Goal: Information Seeking & Learning: Learn about a topic

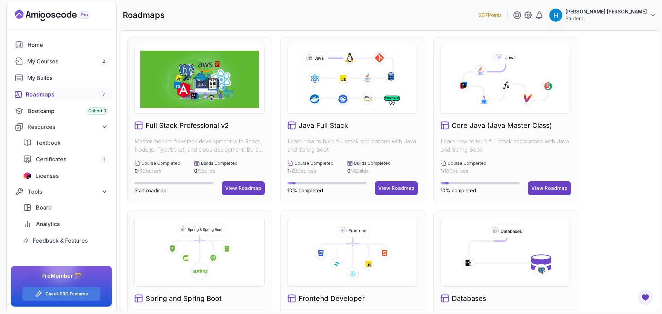
click at [277, 102] on div "Full Stack Professional v2 Master modern full-stack development with React, Nod…" at bounding box center [389, 293] width 525 height 511
click at [301, 126] on h2 "Java Full Stack" at bounding box center [323, 126] width 49 height 10
drag, startPoint x: 301, startPoint y: 126, endPoint x: 345, endPoint y: 127, distance: 43.8
click at [345, 127] on h2 "Java Full Stack" at bounding box center [323, 126] width 49 height 10
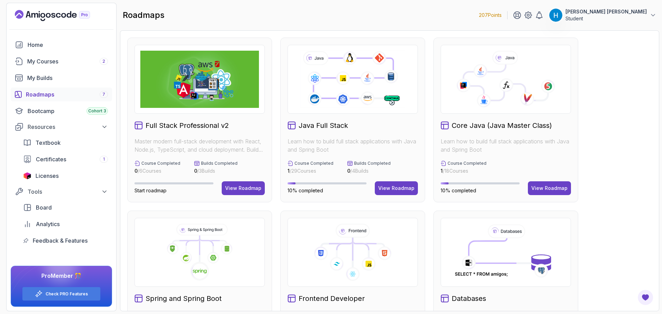
click at [344, 127] on h2 "Java Full Stack" at bounding box center [323, 126] width 49 height 10
drag, startPoint x: 344, startPoint y: 127, endPoint x: 305, endPoint y: 125, distance: 39.0
click at [305, 125] on h2 "Java Full Stack" at bounding box center [323, 126] width 49 height 10
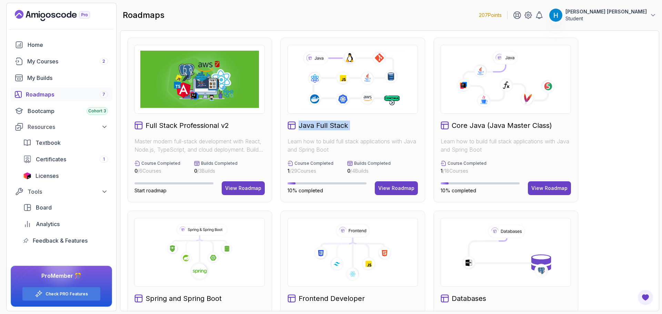
drag, startPoint x: 305, startPoint y: 125, endPoint x: 324, endPoint y: 126, distance: 19.3
click at [324, 126] on h2 "Java Full Stack" at bounding box center [323, 126] width 49 height 10
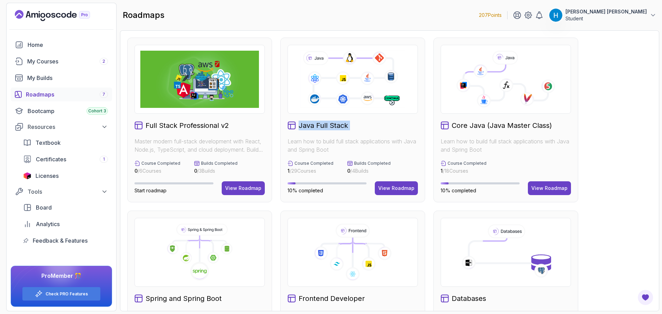
click at [324, 126] on h2 "Java Full Stack" at bounding box center [323, 126] width 49 height 10
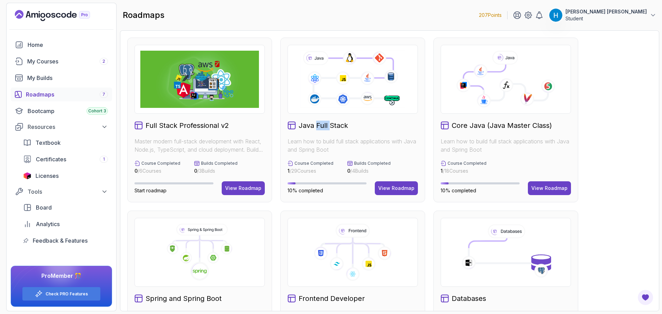
click at [324, 126] on h2 "Java Full Stack" at bounding box center [323, 126] width 49 height 10
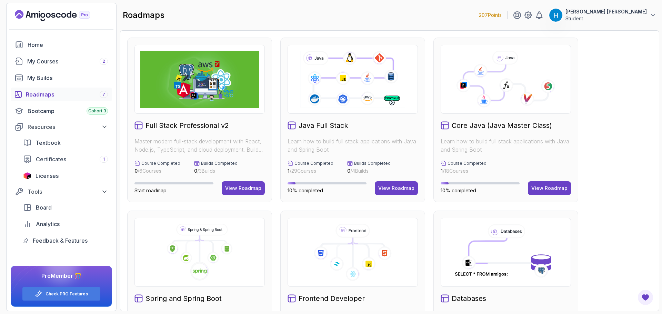
click at [324, 126] on h2 "Java Full Stack" at bounding box center [323, 126] width 49 height 10
click at [321, 126] on h2 "Java Full Stack" at bounding box center [323, 126] width 49 height 10
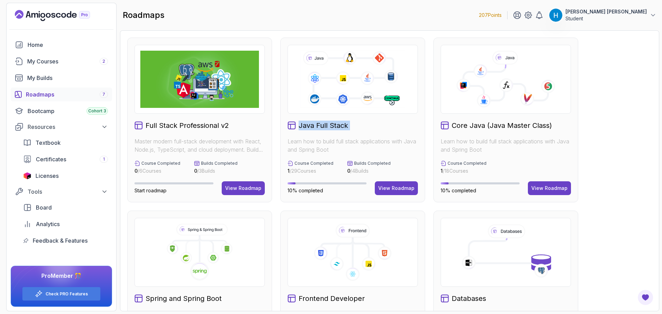
click at [322, 126] on h2 "Java Full Stack" at bounding box center [323, 126] width 49 height 10
click at [323, 126] on h2 "Java Full Stack" at bounding box center [323, 126] width 49 height 10
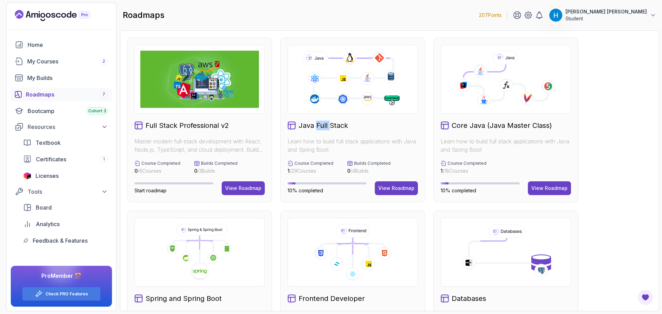
click at [323, 126] on h2 "Java Full Stack" at bounding box center [323, 126] width 49 height 10
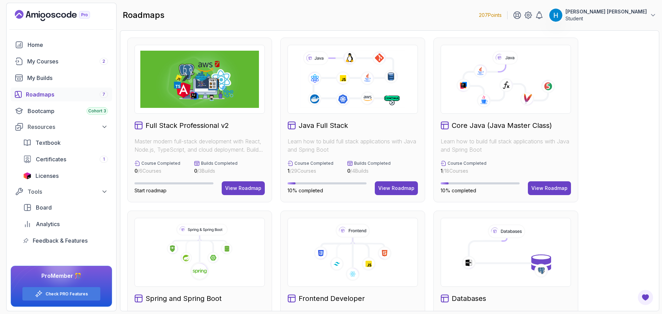
click at [631, 162] on div "Full Stack Professional v2 Master modern full-stack development with React, Nod…" at bounding box center [389, 293] width 525 height 511
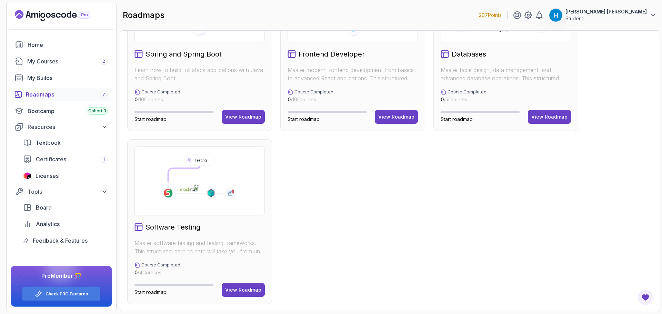
scroll to position [141, 0]
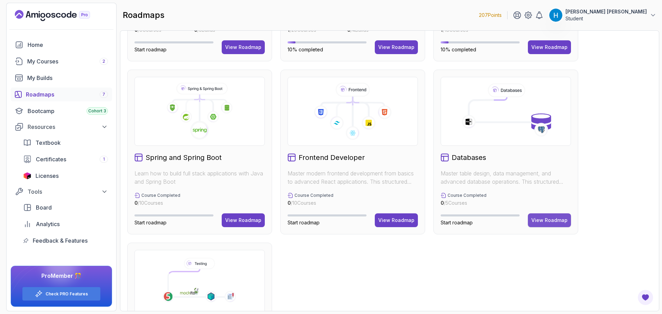
click at [558, 217] on div "View Roadmap" at bounding box center [550, 220] width 36 height 7
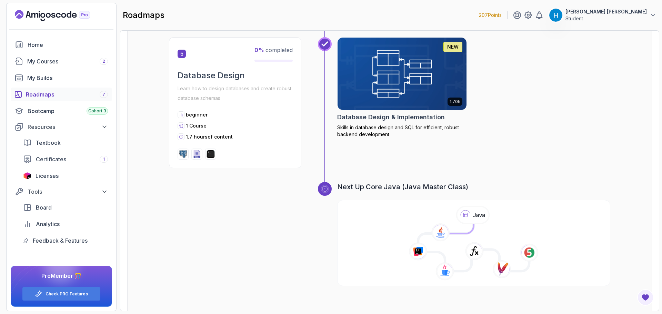
scroll to position [768, 0]
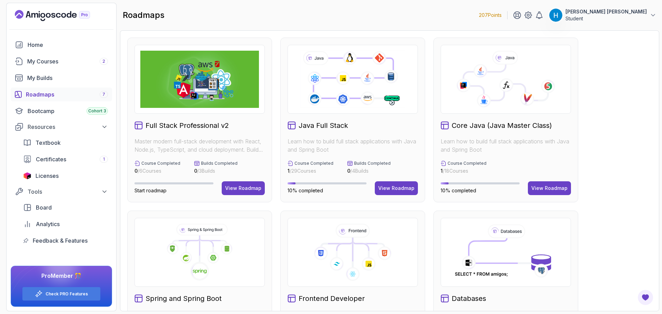
click at [354, 162] on p "Builds Completed" at bounding box center [372, 164] width 37 height 6
click at [363, 160] on div "Java Full Stack Learn how to build full stack applications with Java and Spring…" at bounding box center [352, 120] width 145 height 165
click at [209, 127] on h2 "Full Stack Professional v2" at bounding box center [187, 126] width 83 height 10
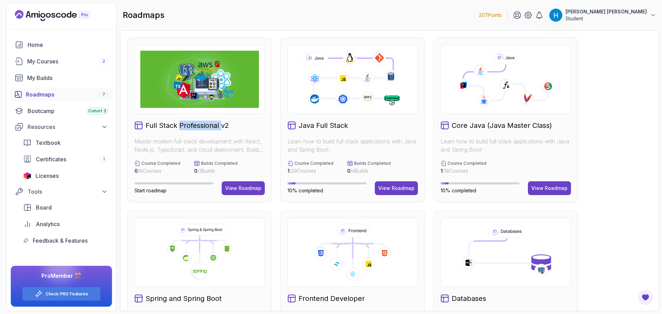
click at [209, 127] on h2 "Full Stack Professional v2" at bounding box center [187, 126] width 83 height 10
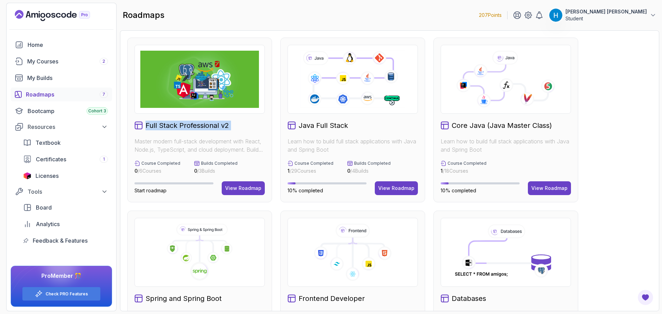
click at [209, 127] on h2 "Full Stack Professional v2" at bounding box center [187, 126] width 83 height 10
click at [214, 126] on h2 "Full Stack Professional v2" at bounding box center [187, 126] width 83 height 10
click at [246, 185] on div "View Roadmap" at bounding box center [243, 188] width 36 height 7
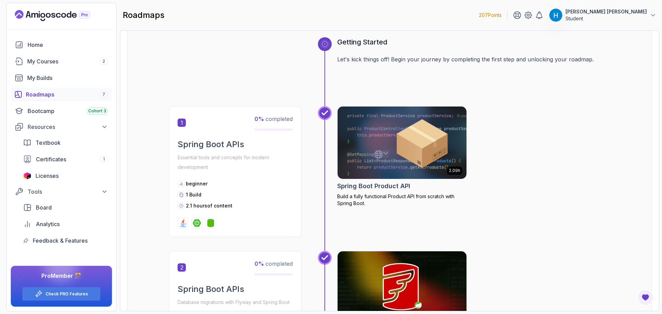
scroll to position [253, 0]
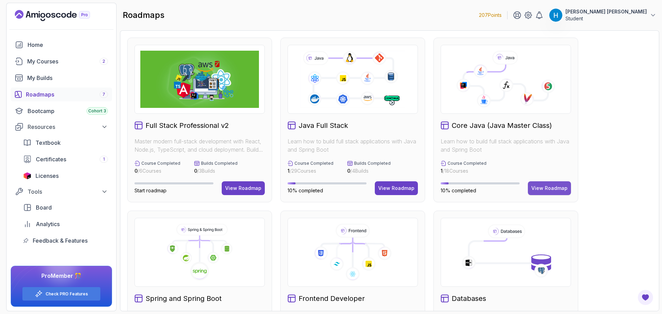
click at [547, 190] on div "View Roadmap" at bounding box center [550, 188] width 36 height 7
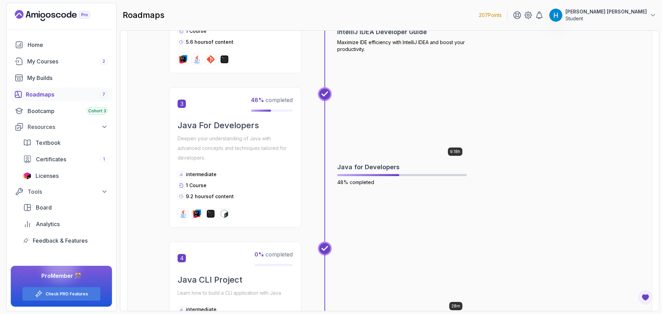
scroll to position [414, 0]
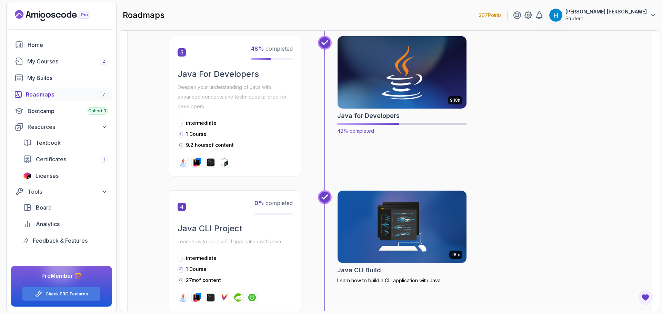
click at [382, 82] on img at bounding box center [403, 72] width 136 height 76
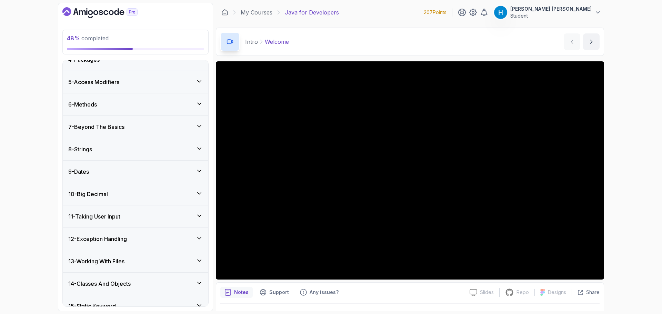
scroll to position [138, 0]
click at [151, 197] on div "10 - Big Decimal" at bounding box center [135, 193] width 135 height 8
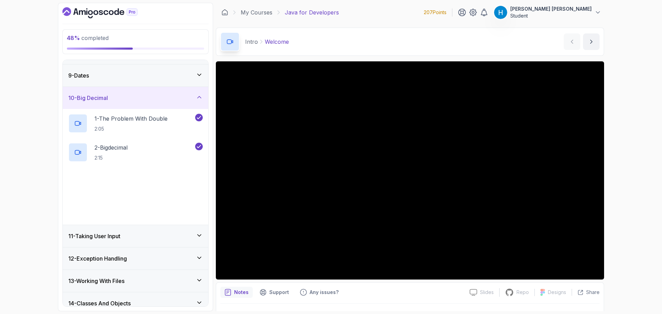
scroll to position [184, 0]
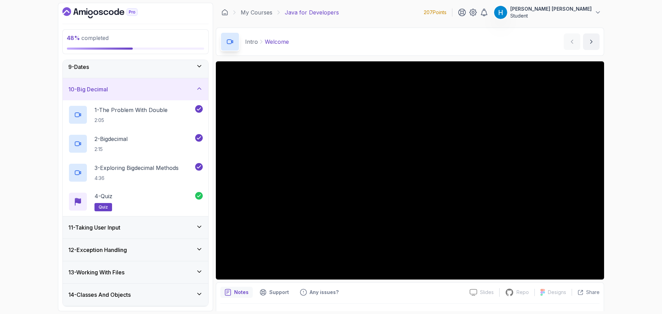
click at [155, 236] on div "11 - Taking User Input" at bounding box center [136, 228] width 146 height 22
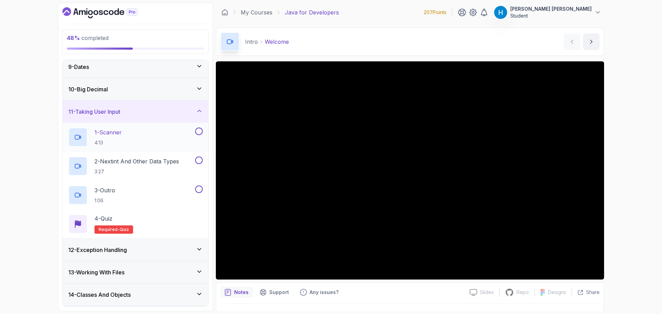
click at [161, 138] on div "1 - Scanner 4:13" at bounding box center [131, 137] width 126 height 19
click at [630, 139] on div "48 % completed 1 - Intro 2 - Loops 3 - If Statements 4 - Packages 5 - Access Mo…" at bounding box center [331, 157] width 662 height 314
click at [198, 132] on button at bounding box center [199, 132] width 8 height 8
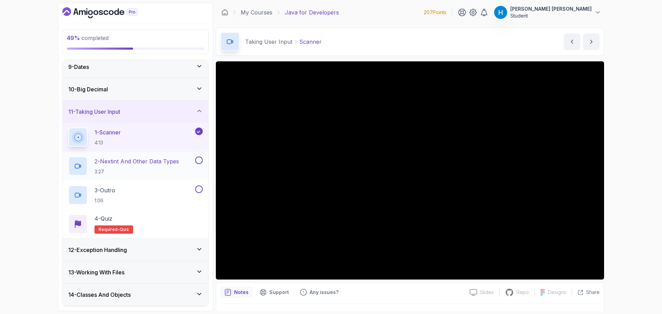
click at [166, 165] on p "2 - Nextint And Other Data Types" at bounding box center [137, 161] width 85 height 8
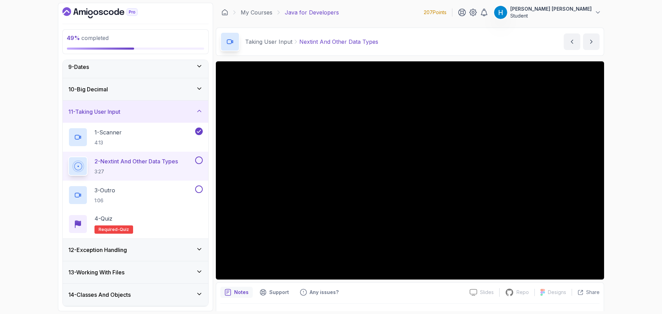
click at [204, 162] on div "2 - Nextint And Other Data Types 3:27" at bounding box center [136, 166] width 146 height 29
click at [200, 161] on button at bounding box center [199, 161] width 8 height 8
click at [176, 187] on div "3 - Outro 1:06" at bounding box center [131, 195] width 126 height 19
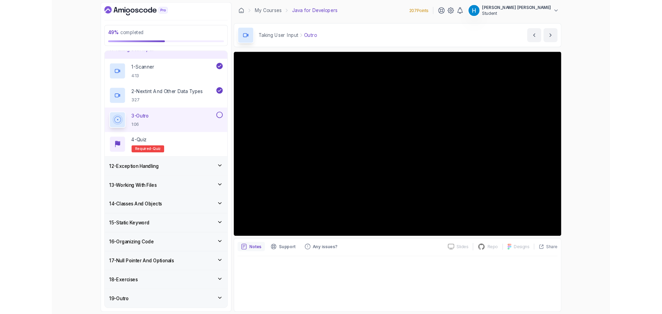
scroll to position [253, 0]
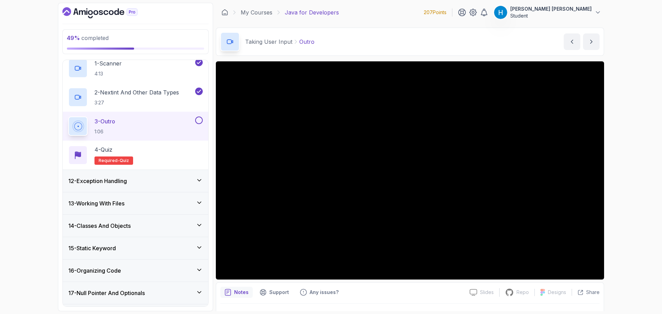
click at [200, 119] on button at bounding box center [199, 121] width 8 height 8
click at [183, 164] on div "4 - Quiz Required- quiz" at bounding box center [135, 155] width 135 height 19
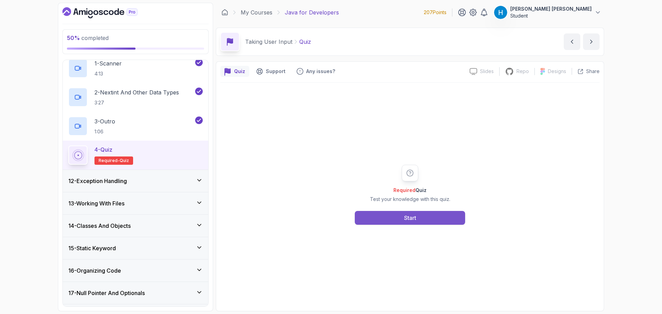
click at [368, 214] on button "Start" at bounding box center [410, 218] width 110 height 14
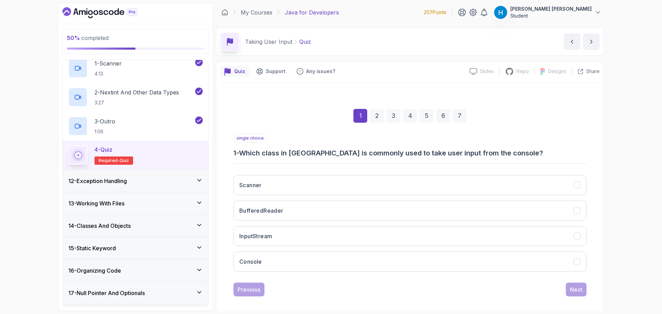
click at [255, 156] on h3 "1 - Which class in [GEOGRAPHIC_DATA] is commonly used to take user input from t…" at bounding box center [410, 153] width 353 height 10
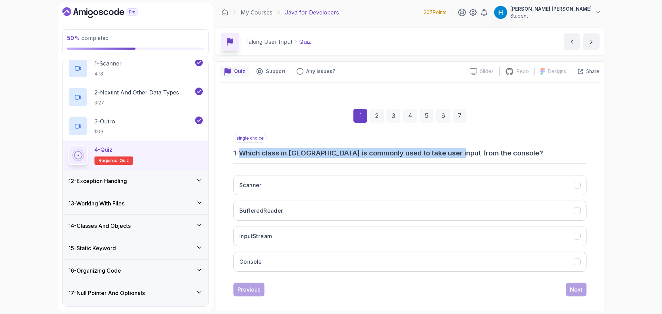
drag, startPoint x: 255, startPoint y: 156, endPoint x: 458, endPoint y: 150, distance: 203.6
click at [458, 150] on h3 "1 - Which class in [GEOGRAPHIC_DATA] is commonly used to take user input from t…" at bounding box center [410, 153] width 353 height 10
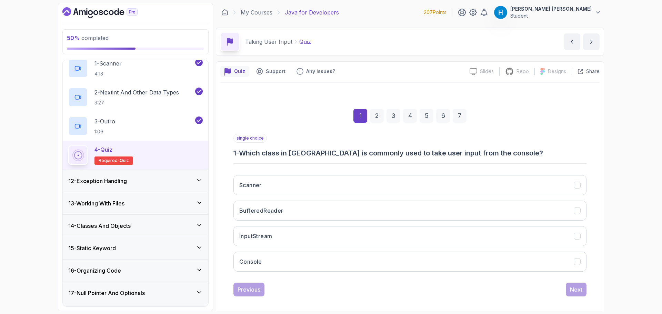
scroll to position [5, 0]
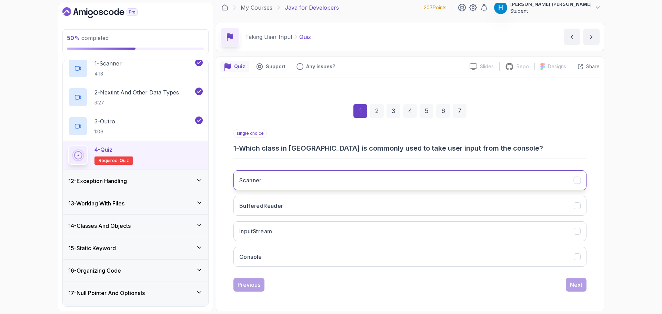
click at [318, 180] on button "Scanner" at bounding box center [410, 180] width 353 height 20
click at [571, 284] on div "Next" at bounding box center [576, 285] width 12 height 8
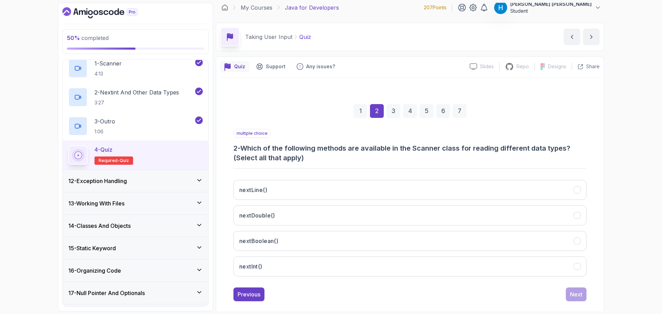
click at [246, 145] on h3 "2 - Which of the following methods are available in the Scanner class for readi…" at bounding box center [410, 153] width 353 height 19
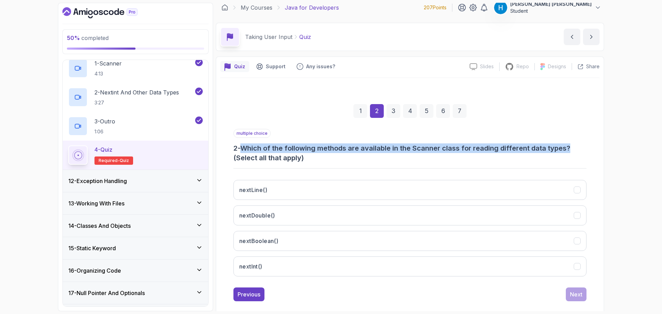
drag, startPoint x: 246, startPoint y: 145, endPoint x: 571, endPoint y: 149, distance: 325.0
click at [571, 149] on h3 "2 - Which of the following methods are available in the Scanner class for readi…" at bounding box center [410, 153] width 353 height 19
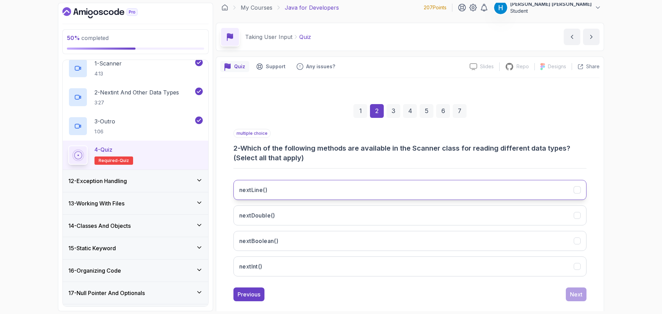
click at [397, 191] on button "nextLine()" at bounding box center [410, 190] width 353 height 20
click at [549, 222] on button "nextDouble()" at bounding box center [410, 216] width 353 height 20
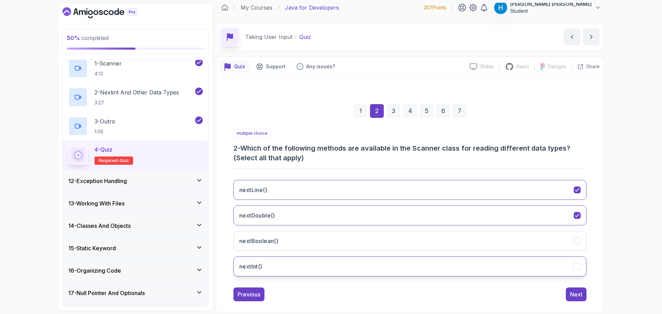
click at [525, 261] on button "nextInt()" at bounding box center [410, 267] width 353 height 20
click at [514, 236] on button "nextBoolean()" at bounding box center [410, 241] width 353 height 20
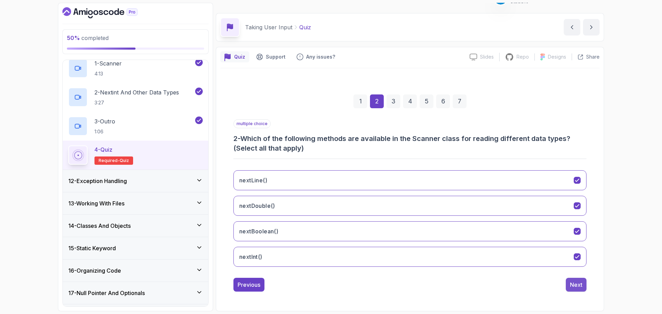
click at [579, 286] on div "Next" at bounding box center [576, 285] width 12 height 8
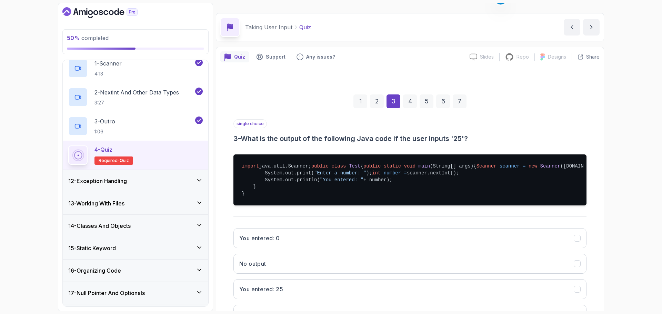
click at [257, 142] on h3 "3 - What is the output of the following Java code if the user inputs '25'?" at bounding box center [410, 139] width 353 height 10
click at [259, 139] on h3 "3 - What is the output of the following Java code if the user inputs '25'?" at bounding box center [410, 139] width 353 height 10
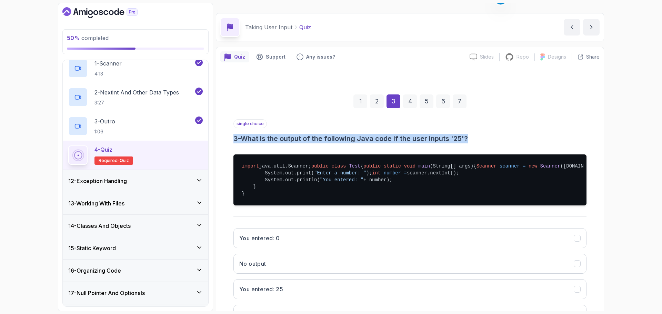
drag, startPoint x: 259, startPoint y: 139, endPoint x: 439, endPoint y: 138, distance: 179.4
click at [439, 138] on h3 "3 - What is the output of the following Java code if the user inputs '25'?" at bounding box center [410, 139] width 353 height 10
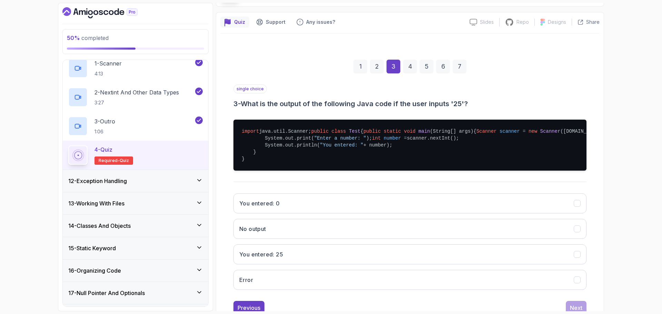
scroll to position [83, 0]
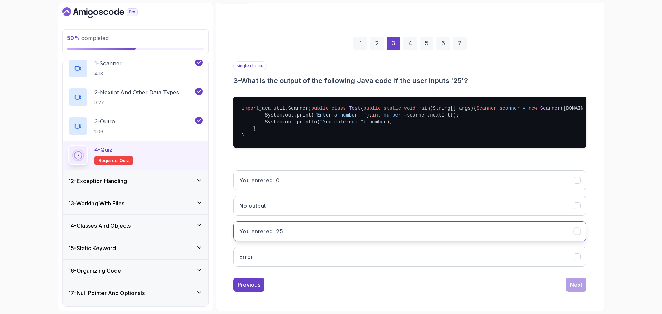
click at [281, 236] on h3 "You entered: 25" at bounding box center [261, 231] width 44 height 8
click at [578, 289] on div "Next" at bounding box center [576, 285] width 12 height 8
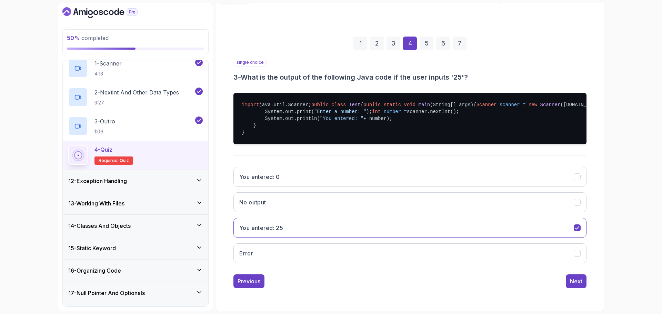
scroll to position [5, 0]
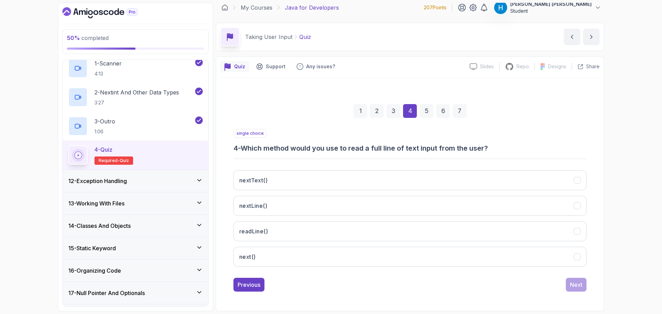
click at [252, 148] on h3 "4 - Which method would you use to read a full line of text input from the user?" at bounding box center [410, 149] width 353 height 10
drag, startPoint x: 252, startPoint y: 148, endPoint x: 492, endPoint y: 150, distance: 240.5
click at [492, 150] on h3 "4 - Which method would you use to read a full line of text input from the user?" at bounding box center [410, 149] width 353 height 10
click at [335, 209] on button "nextLine()" at bounding box center [410, 206] width 353 height 20
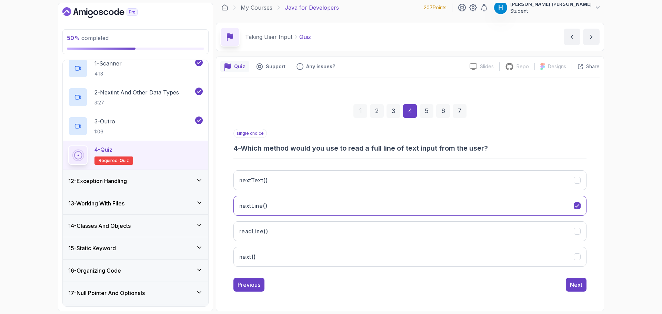
click at [364, 149] on h3 "4 - Which method would you use to read a full line of text input from the user?" at bounding box center [410, 149] width 353 height 10
drag, startPoint x: 364, startPoint y: 149, endPoint x: 463, endPoint y: 151, distance: 99.4
click at [463, 151] on h3 "4 - Which method would you use to read a full line of text input from the user?" at bounding box center [410, 149] width 353 height 10
click at [573, 289] on button "Next" at bounding box center [576, 285] width 21 height 14
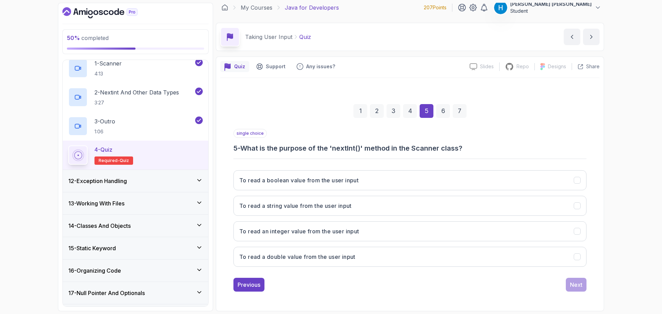
click at [249, 149] on h3 "5 - What is the purpose of the 'nextInt()' method in the Scanner class?" at bounding box center [410, 149] width 353 height 10
drag, startPoint x: 249, startPoint y: 149, endPoint x: 466, endPoint y: 145, distance: 216.3
click at [466, 145] on h3 "5 - What is the purpose of the 'nextInt()' method in the Scanner class?" at bounding box center [410, 149] width 353 height 10
click at [276, 233] on h3 "To read an integer value from the user input" at bounding box center [299, 231] width 120 height 8
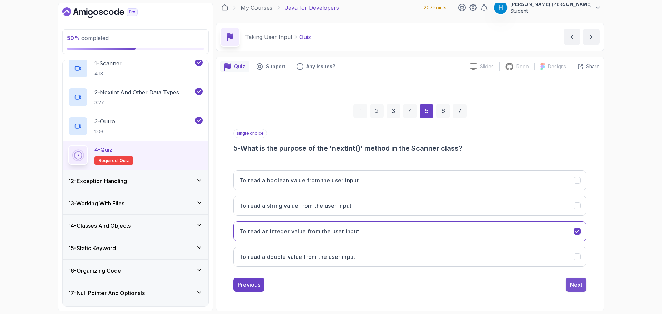
click at [572, 289] on div "Next" at bounding box center [576, 285] width 12 height 8
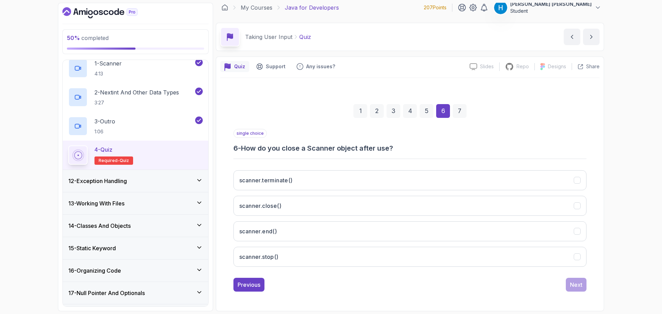
click at [251, 150] on h3 "6 - How do you close a Scanner object after use?" at bounding box center [410, 149] width 353 height 10
drag, startPoint x: 251, startPoint y: 150, endPoint x: 403, endPoint y: 149, distance: 152.5
click at [403, 149] on h3 "6 - How do you close a Scanner object after use?" at bounding box center [410, 149] width 353 height 10
click at [352, 204] on button "scanner.close()" at bounding box center [410, 206] width 353 height 20
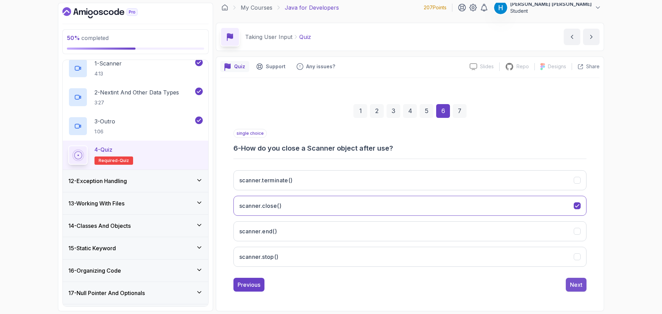
click at [583, 282] on button "Next" at bounding box center [576, 285] width 21 height 14
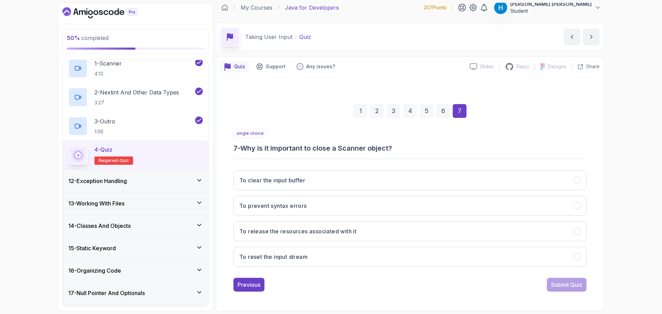
click at [306, 149] on h3 "7 - Why is it important to close a Scanner object?" at bounding box center [410, 149] width 353 height 10
drag, startPoint x: 306, startPoint y: 149, endPoint x: 381, endPoint y: 149, distance: 74.9
click at [381, 149] on h3 "7 - Why is it important to close a Scanner object?" at bounding box center [410, 149] width 353 height 10
click at [334, 259] on button "To reset the input stream" at bounding box center [410, 257] width 353 height 20
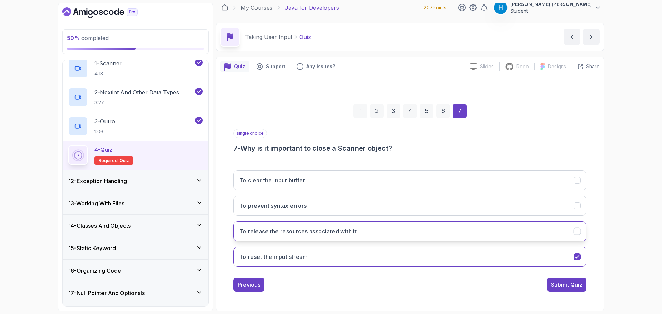
click at [338, 231] on h3 "To release the resources associated with it" at bounding box center [297, 231] width 117 height 8
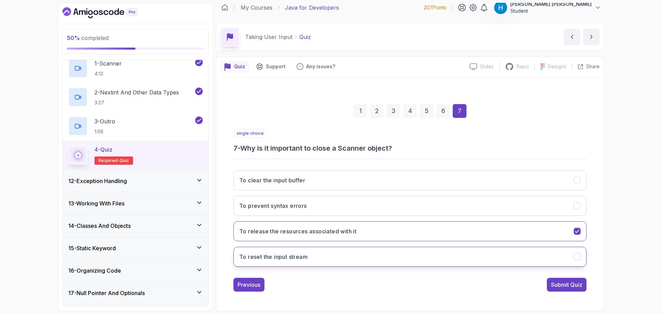
click at [338, 254] on button "To reset the input stream" at bounding box center [410, 257] width 353 height 20
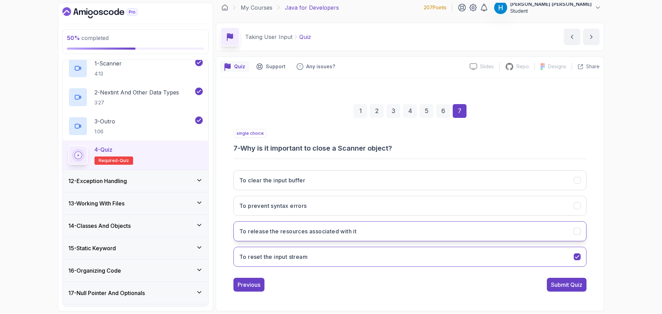
click at [336, 230] on h3 "To release the resources associated with it" at bounding box center [297, 231] width 117 height 8
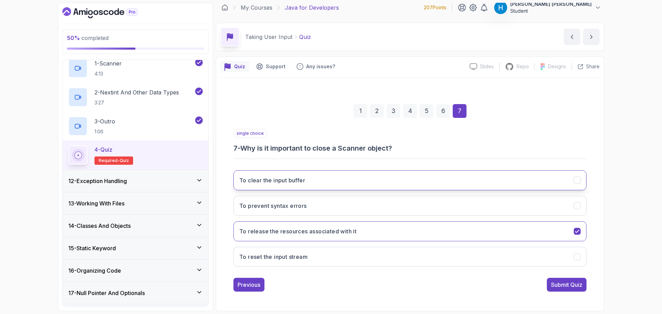
click at [344, 182] on button "To clear the input buffer" at bounding box center [410, 180] width 353 height 20
click at [343, 201] on button "To prevent syntax errors" at bounding box center [410, 206] width 353 height 20
click at [346, 229] on h3 "To release the resources associated with it" at bounding box center [297, 231] width 117 height 8
click at [571, 284] on div "Submit Quiz" at bounding box center [566, 285] width 31 height 8
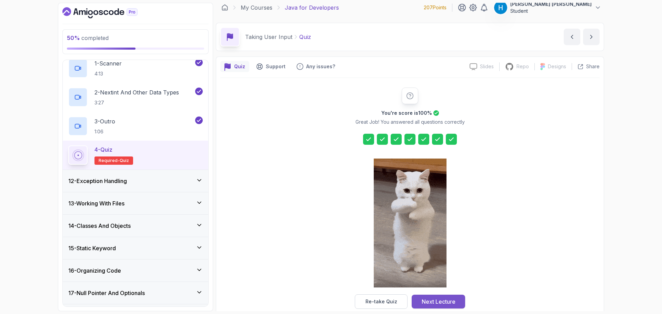
click at [455, 302] on div "Next Lecture" at bounding box center [439, 302] width 34 height 8
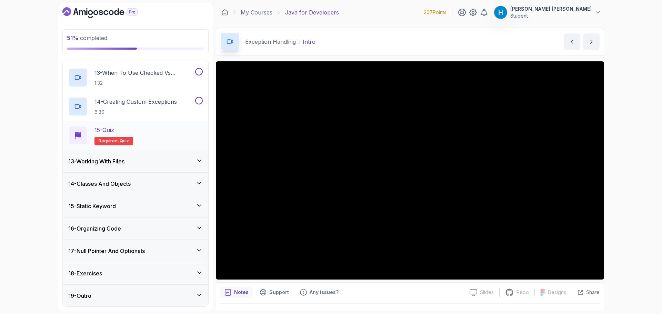
scroll to position [614, 0]
click at [34, 171] on div "51 % completed 1 - Intro 2 - Loops 3 - If Statements 4 - Packages 5 - Access Mo…" at bounding box center [331, 157] width 662 height 314
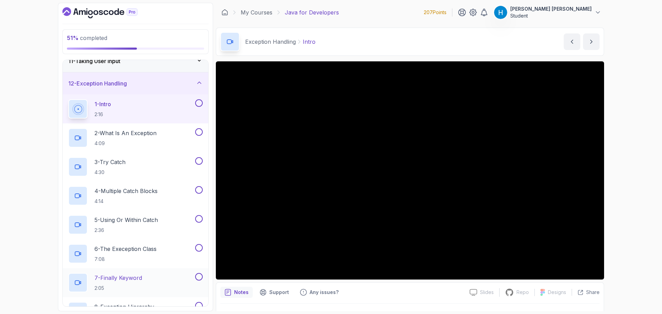
scroll to position [200, 0]
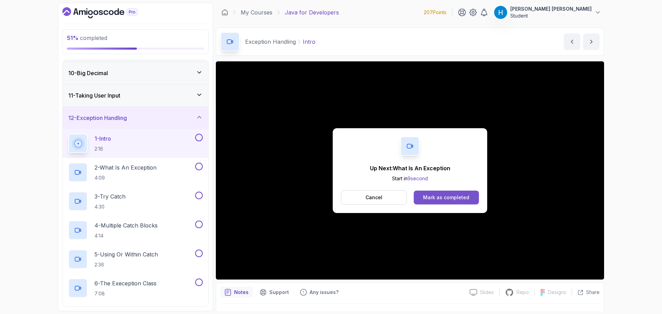
click at [446, 197] on div "Mark as completed" at bounding box center [446, 197] width 46 height 7
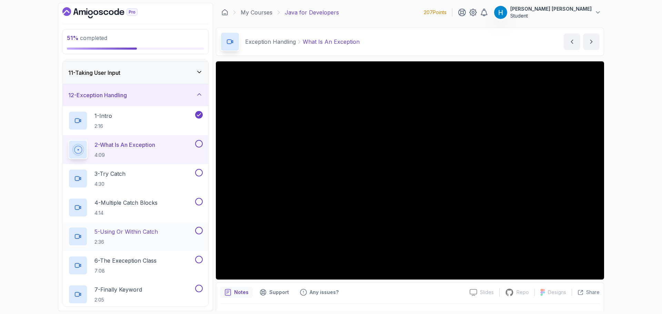
scroll to position [234, 0]
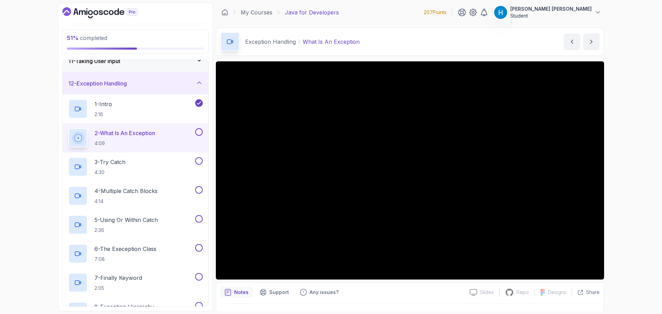
click at [198, 131] on button at bounding box center [199, 132] width 8 height 8
click at [167, 159] on div "3 - Try Catch 4:30" at bounding box center [131, 166] width 126 height 19
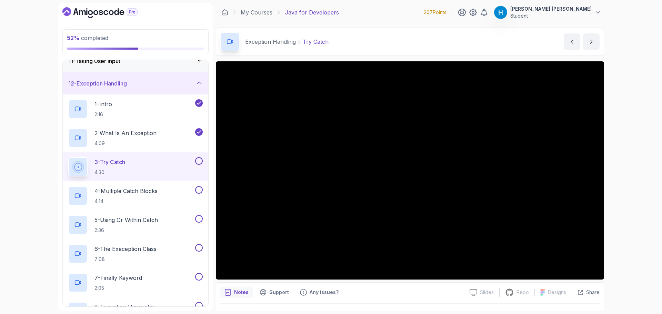
click at [201, 160] on button at bounding box center [199, 161] width 8 height 8
click at [173, 189] on div "4 - Multiple Catch Blocks 4:14" at bounding box center [131, 195] width 126 height 19
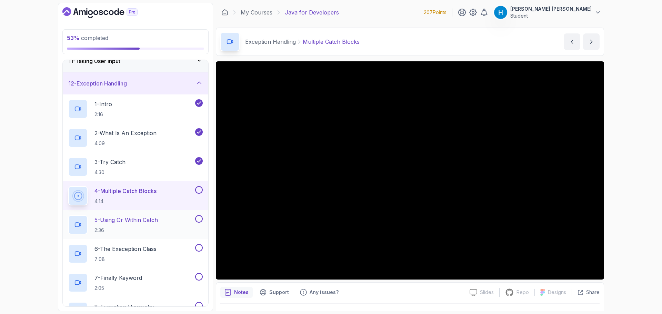
click at [174, 222] on div "5 - Using Or Within Catch 2:36" at bounding box center [131, 224] width 126 height 19
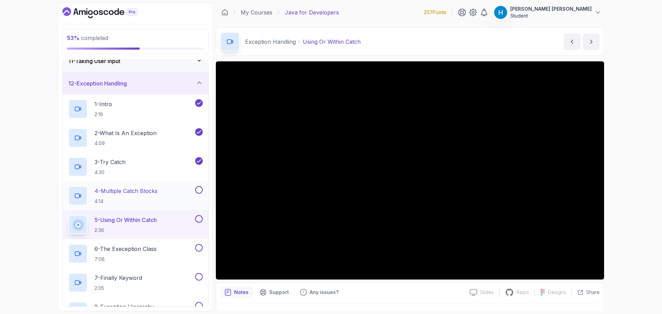
click at [200, 191] on button at bounding box center [199, 190] width 8 height 8
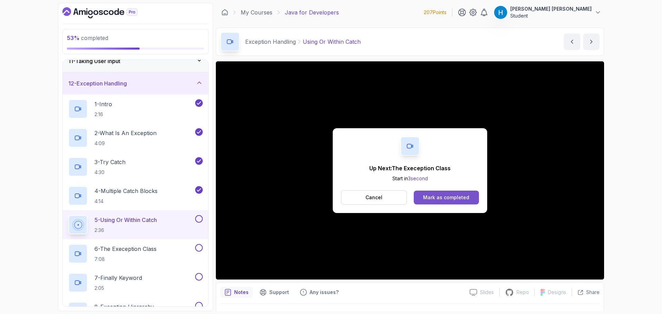
click at [458, 199] on div "Mark as completed" at bounding box center [446, 197] width 46 height 7
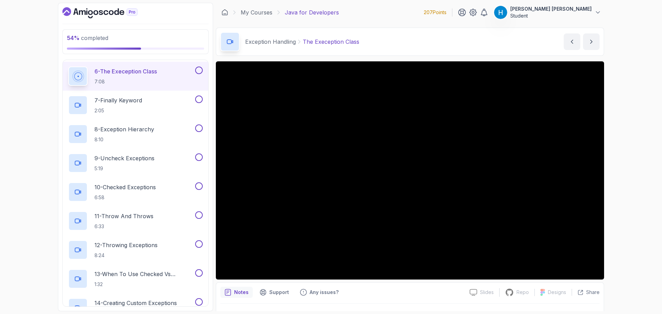
scroll to position [407, 0]
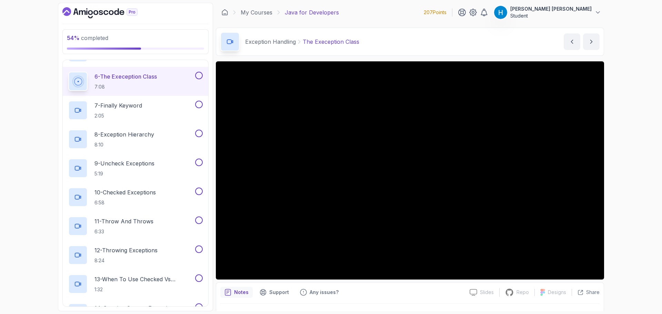
click at [615, 180] on div "54 % completed 1 - Intro 2 - Loops 3 - If Statements 4 - Packages 5 - Access Mo…" at bounding box center [331, 157] width 662 height 314
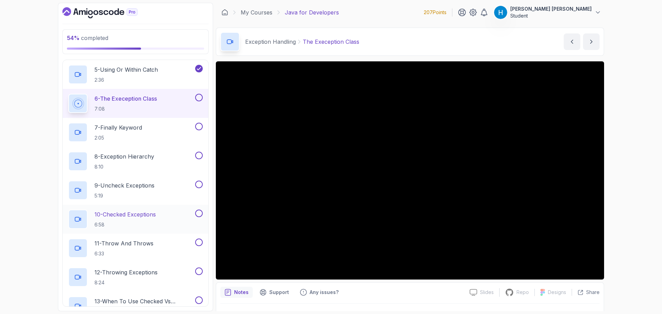
scroll to position [372, 0]
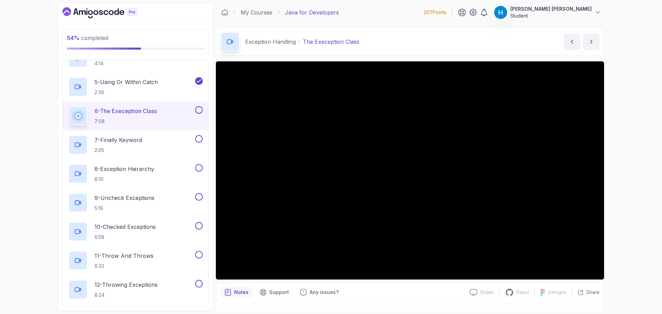
click at [629, 79] on div "54 % completed 1 - Intro 2 - Loops 3 - If Statements 4 - Packages 5 - Access Mo…" at bounding box center [331, 157] width 662 height 314
click at [198, 109] on button at bounding box center [199, 110] width 8 height 8
click at [166, 148] on div "7 - Finally Keyword 2:05" at bounding box center [131, 144] width 126 height 19
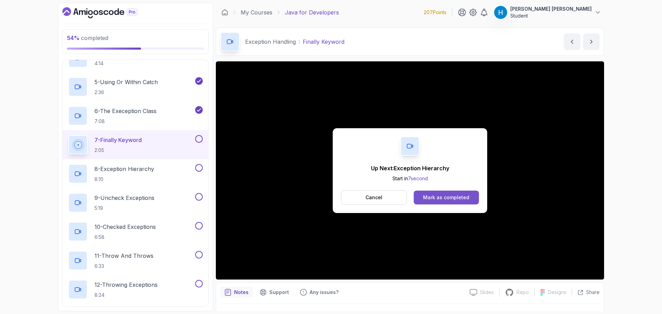
click at [436, 195] on div "Mark as completed" at bounding box center [446, 197] width 46 height 7
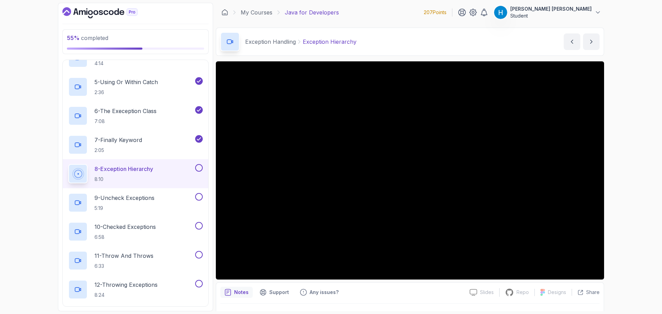
click at [625, 137] on div "55 % completed 1 - Intro 2 - Loops 3 - If Statements 4 - Packages 5 - Access Mo…" at bounding box center [331, 157] width 662 height 314
click at [149, 201] on p "9 - Uncheck Exceptions" at bounding box center [125, 198] width 60 height 8
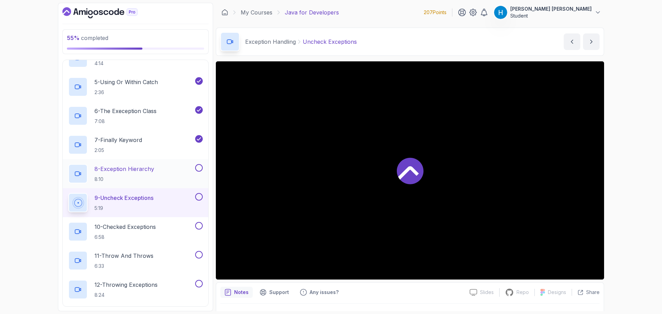
click at [196, 166] on button at bounding box center [199, 168] width 8 height 8
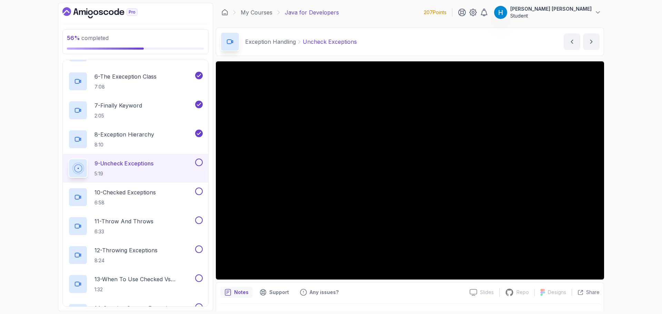
scroll to position [441, 0]
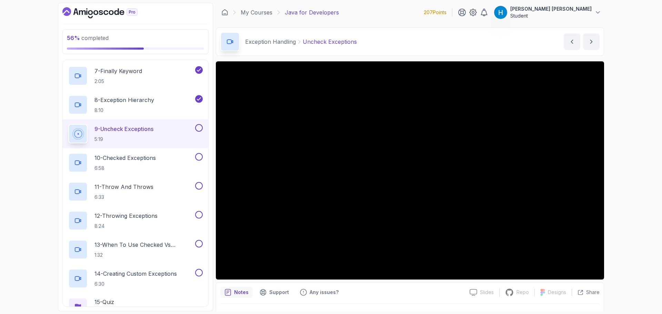
click at [200, 127] on button at bounding box center [199, 128] width 8 height 8
click at [200, 127] on icon at bounding box center [199, 128] width 6 height 7
drag, startPoint x: 217, startPoint y: 168, endPoint x: 641, endPoint y: 211, distance: 425.5
click at [642, 209] on div "56 % completed 1 - Intro 2 - Loops 3 - If Statements 4 - Packages 5 - Access Mo…" at bounding box center [331, 157] width 662 height 314
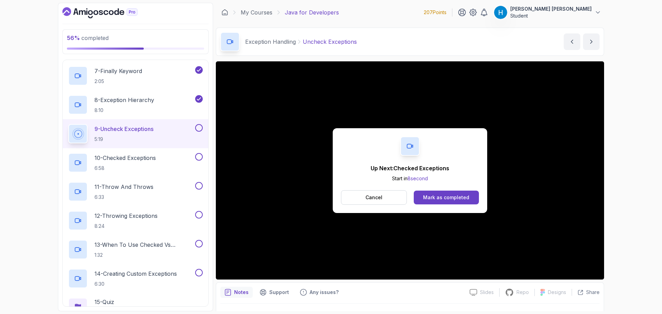
click at [198, 128] on button at bounding box center [199, 128] width 8 height 8
click at [161, 160] on div "10 - Checked Exceptions 6:58" at bounding box center [131, 162] width 126 height 19
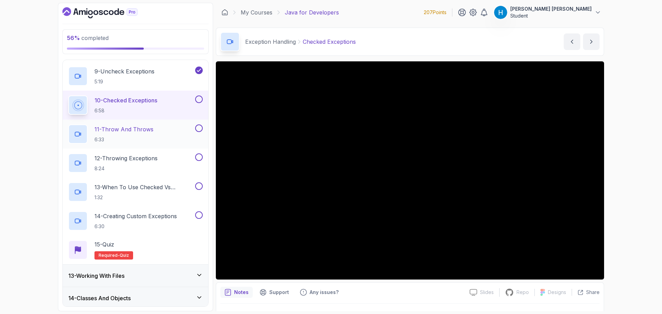
scroll to position [510, 0]
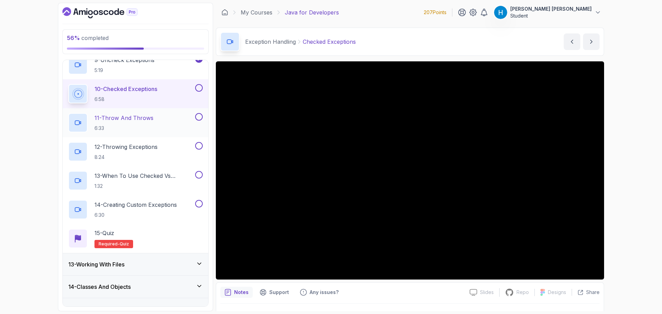
click at [132, 121] on p "11 - Throw And Throws" at bounding box center [124, 118] width 59 height 8
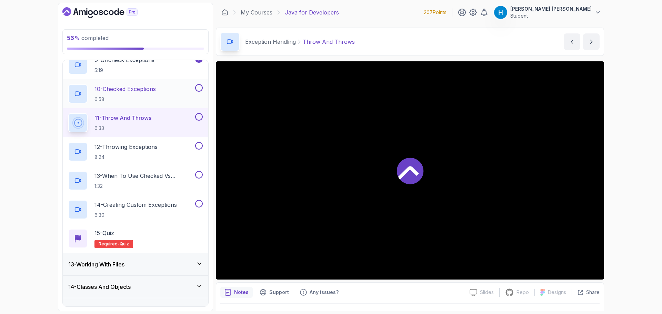
click at [198, 88] on button at bounding box center [199, 88] width 8 height 8
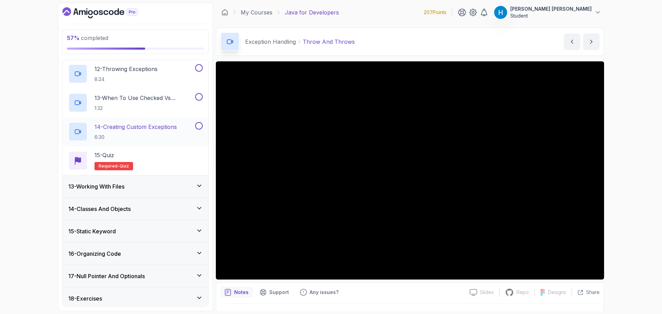
scroll to position [510, 0]
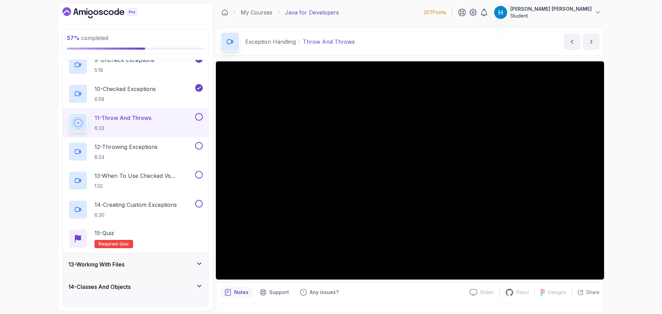
click at [627, 176] on div "57 % completed 1 - Intro 2 - Loops 3 - If Statements 4 - Packages 5 - Access Mo…" at bounding box center [331, 157] width 662 height 314
click at [197, 116] on button at bounding box center [199, 117] width 8 height 8
click at [156, 163] on div "12 - Throwing Exceptions 8:24" at bounding box center [136, 151] width 146 height 29
click at [156, 155] on p "8:24" at bounding box center [126, 157] width 63 height 7
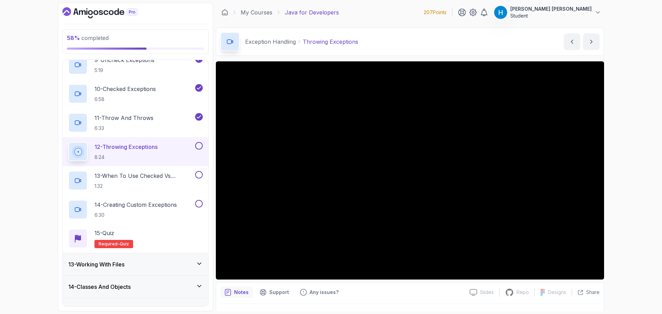
click at [622, 195] on div "58 % completed 1 - Intro 2 - Loops 3 - If Statements 4 - Packages 5 - Access Mo…" at bounding box center [331, 157] width 662 height 314
click at [196, 147] on button at bounding box center [199, 146] width 8 height 8
click at [165, 179] on p "13 - When To Use Checked Vs Unchecked Exeptions" at bounding box center [144, 176] width 99 height 8
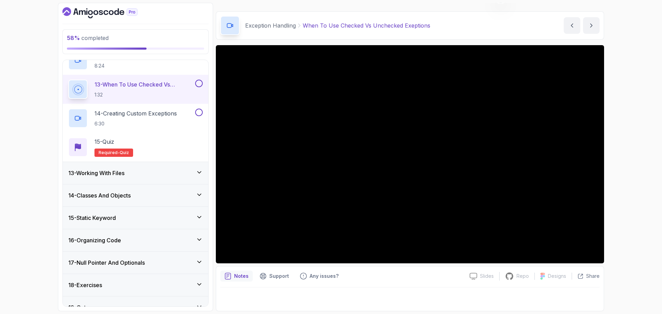
scroll to position [614, 0]
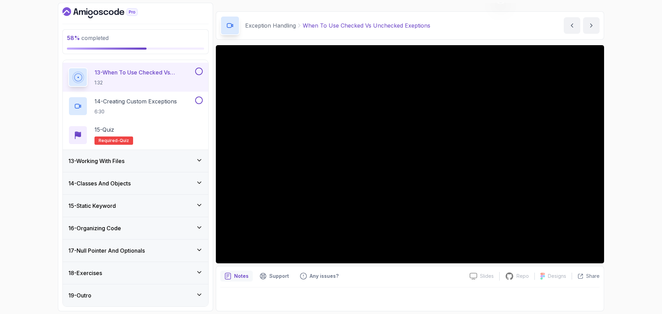
click at [173, 275] on div "18 - Exercises" at bounding box center [135, 273] width 135 height 8
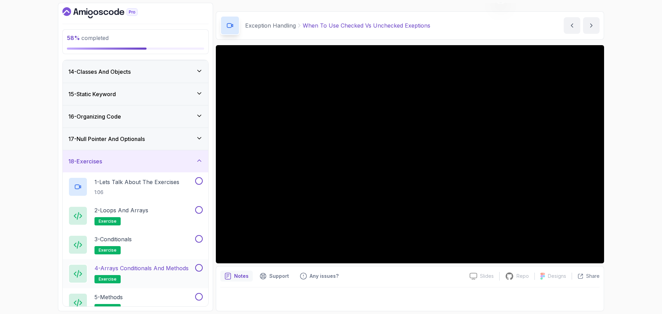
scroll to position [280, 0]
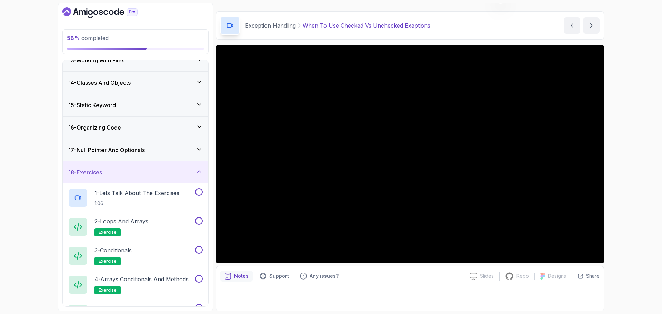
click at [188, 172] on div "18 - Exercises" at bounding box center [135, 172] width 135 height 8
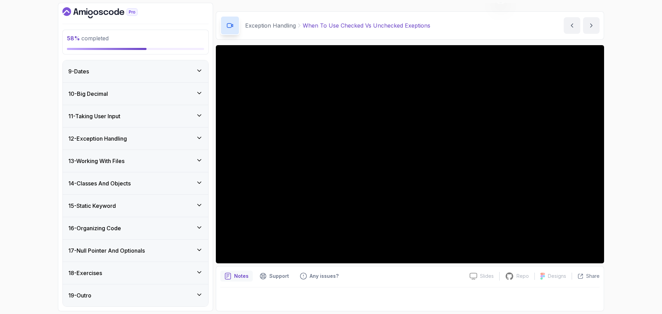
scroll to position [179, 0]
click at [627, 201] on div "58 % completed 1 - Intro 2 - Loops 3 - If Statements 4 - Packages 5 - Access Mo…" at bounding box center [331, 157] width 662 height 314
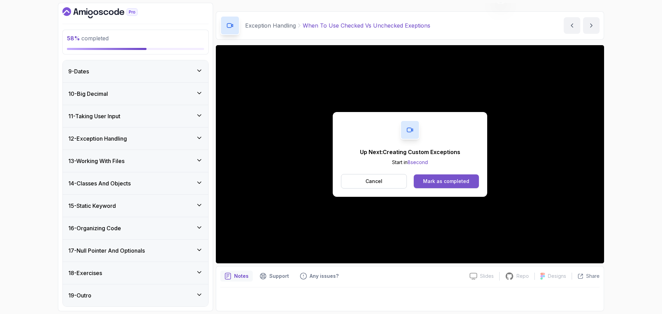
click at [463, 184] on div "Mark as completed" at bounding box center [446, 181] width 46 height 7
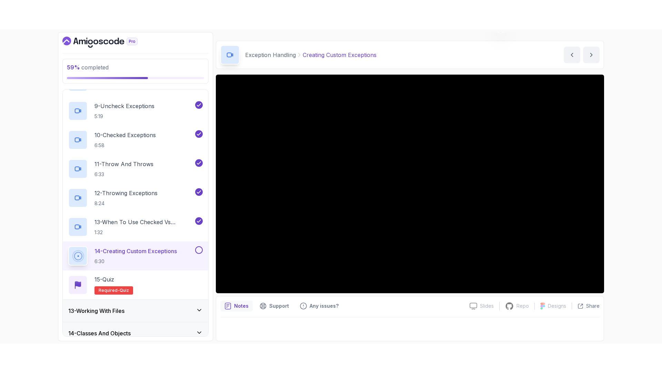
scroll to position [524, 0]
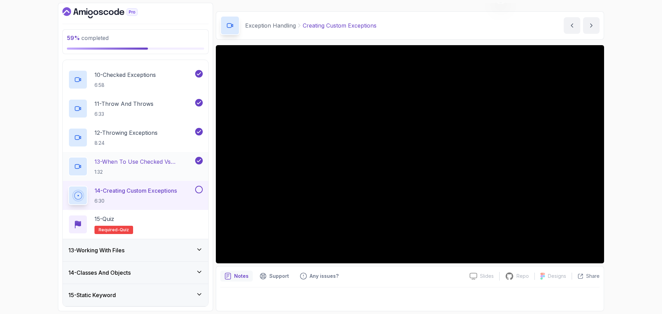
click at [172, 170] on p "1:32" at bounding box center [144, 172] width 99 height 7
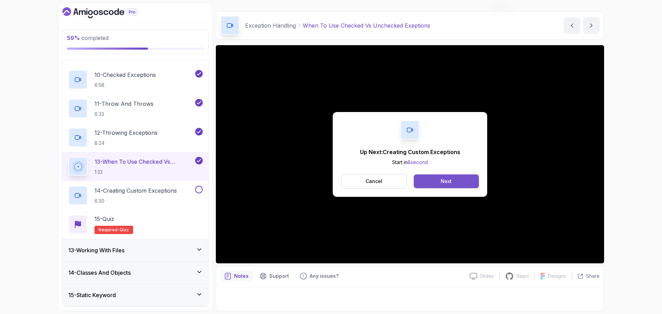
click at [443, 177] on button "Next" at bounding box center [446, 182] width 65 height 14
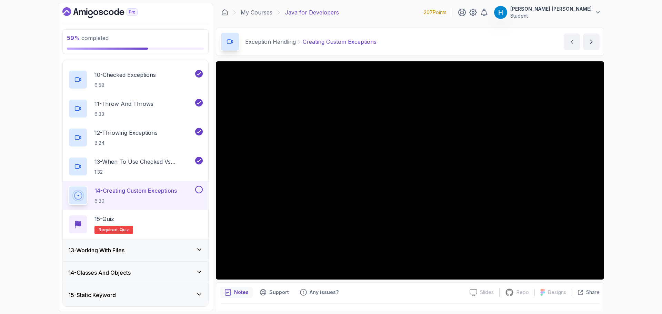
click at [199, 185] on div "14 - Creating Custom Exceptions 6:30" at bounding box center [136, 195] width 146 height 29
click at [171, 223] on div "15 - Quiz Required- quiz" at bounding box center [135, 224] width 135 height 19
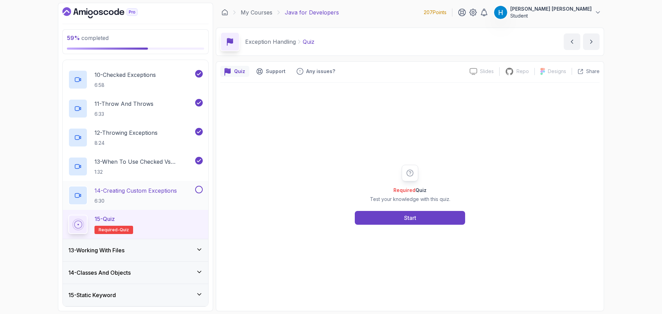
click at [197, 188] on button at bounding box center [199, 190] width 8 height 8
click at [370, 216] on button "Start" at bounding box center [410, 218] width 110 height 14
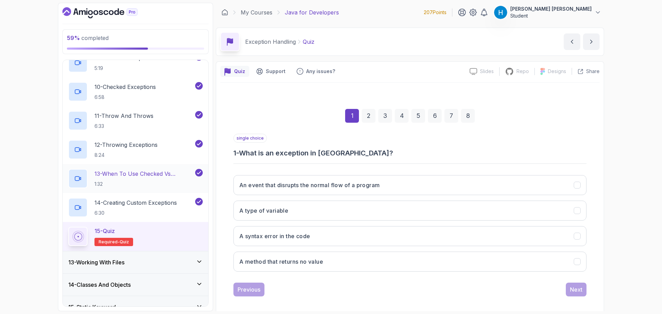
scroll to position [524, 0]
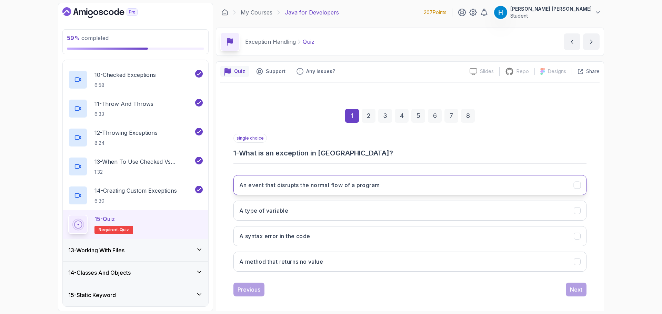
click at [345, 188] on h3 "An event that disrupts the normal flow of a program" at bounding box center [309, 185] width 140 height 8
click at [312, 240] on button "A syntax error in the code" at bounding box center [410, 236] width 353 height 20
click at [345, 183] on h3 "An event that disrupts the normal flow of a program" at bounding box center [309, 185] width 140 height 8
click at [576, 286] on div "Next" at bounding box center [576, 290] width 12 height 8
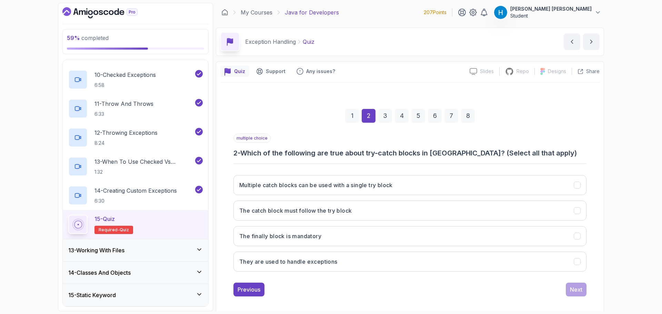
click at [250, 153] on h3 "2 - Which of the following are true about try-catch blocks in [GEOGRAPHIC_DATA]…" at bounding box center [410, 153] width 353 height 10
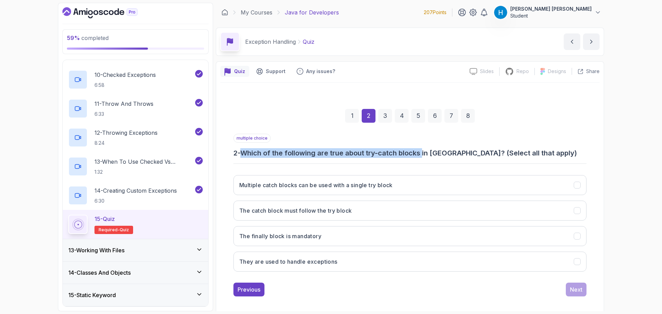
drag, startPoint x: 250, startPoint y: 153, endPoint x: 423, endPoint y: 152, distance: 173.2
click at [423, 152] on h3 "2 - Which of the following are true about try-catch blocks in [GEOGRAPHIC_DATA]…" at bounding box center [410, 153] width 353 height 10
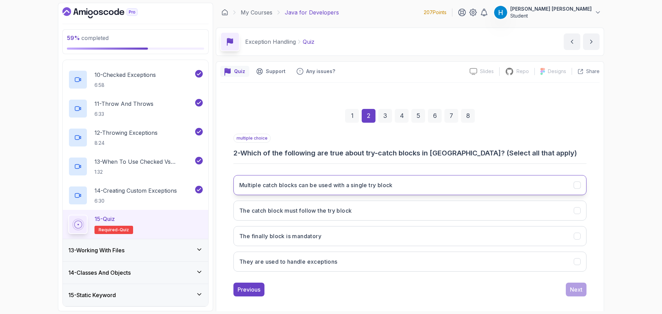
click at [348, 187] on h3 "Multiple catch blocks can be used with a single try block" at bounding box center [316, 185] width 154 height 8
click at [284, 217] on button "The catch block must follow the try block" at bounding box center [410, 211] width 353 height 20
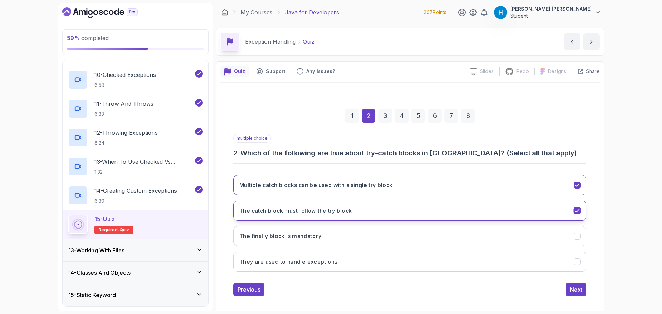
click at [284, 217] on button "The catch block must follow the try block" at bounding box center [410, 211] width 353 height 20
click at [347, 217] on button "The catch block must follow the try block" at bounding box center [410, 211] width 353 height 20
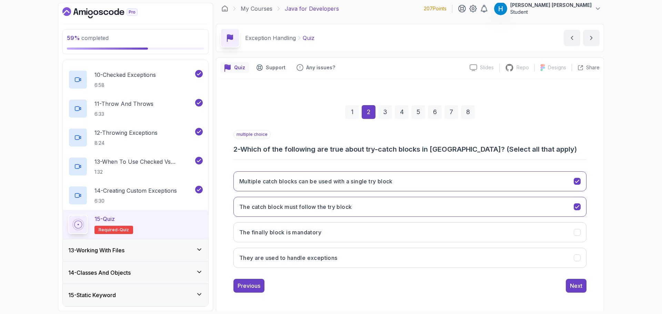
scroll to position [5, 0]
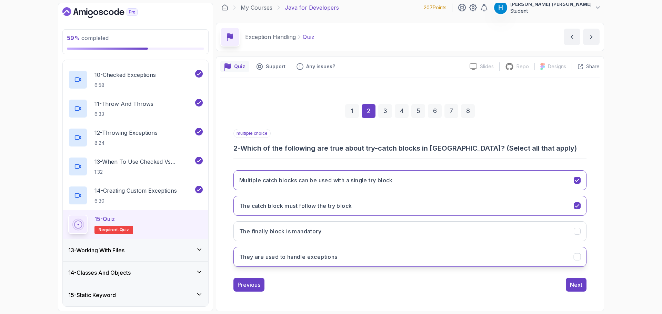
click at [314, 261] on button "They are used to handle exceptions" at bounding box center [410, 257] width 353 height 20
click at [422, 281] on div "Previous Next" at bounding box center [410, 285] width 353 height 14
click at [574, 285] on div "Next" at bounding box center [576, 285] width 12 height 8
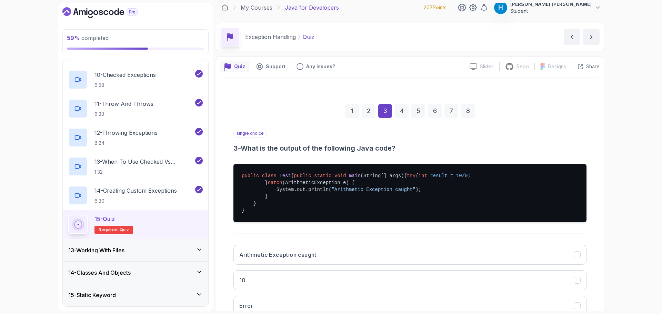
scroll to position [39, 0]
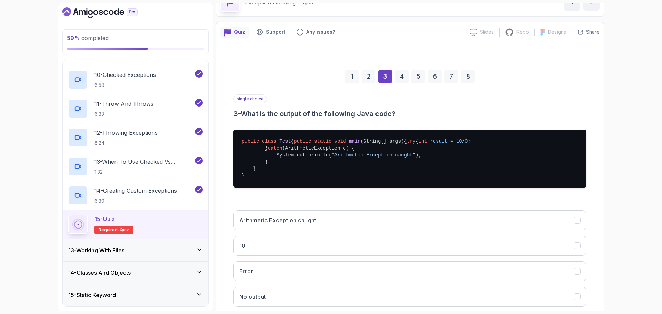
click at [419, 144] on span "int" at bounding box center [423, 142] width 9 height 6
drag, startPoint x: 275, startPoint y: 163, endPoint x: 330, endPoint y: 164, distance: 54.5
click at [330, 164] on pre "public class Test { public static void main (String[] args) { try { int result …" at bounding box center [410, 159] width 353 height 58
click at [329, 165] on pre "public class Test { public static void main (String[] args) { try { int result …" at bounding box center [410, 159] width 353 height 58
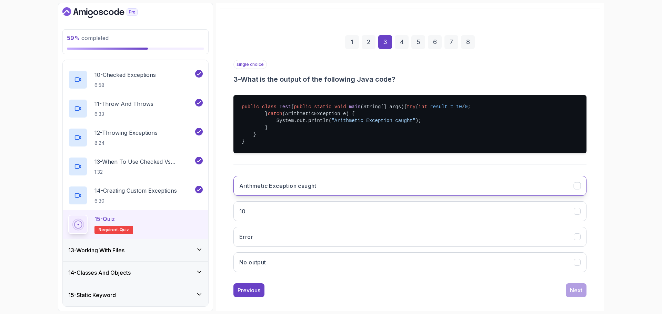
click at [315, 190] on h3 "Arithmetic Exception caught" at bounding box center [277, 186] width 77 height 8
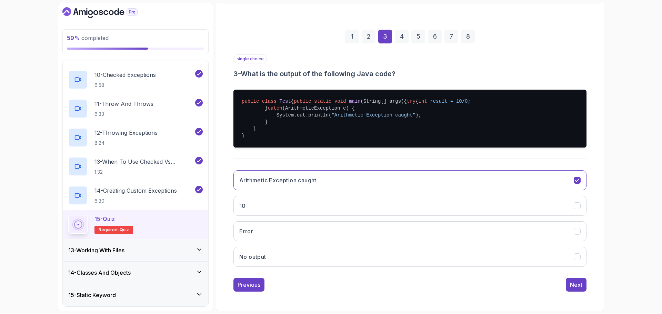
scroll to position [100, 0]
click at [577, 285] on div "Next" at bounding box center [576, 285] width 12 height 8
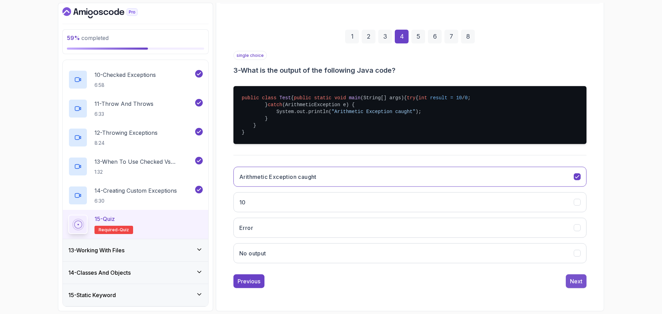
scroll to position [5, 0]
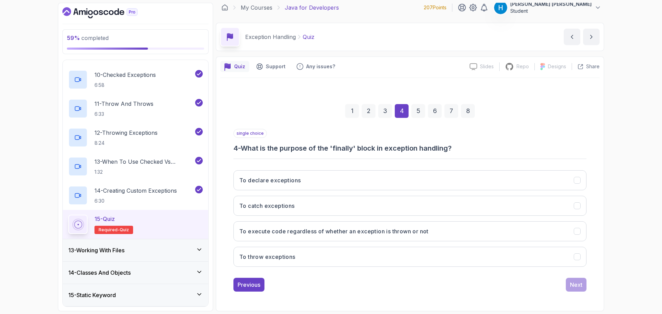
click at [314, 146] on h3 "4 - What is the purpose of the 'finally' block in exception handling?" at bounding box center [410, 149] width 353 height 10
click at [333, 149] on h3 "4 - What is the purpose of the 'finally' block in exception handling?" at bounding box center [410, 149] width 353 height 10
click at [340, 239] on button "To execute code regardless of whether an exception is thrown or not" at bounding box center [410, 231] width 353 height 20
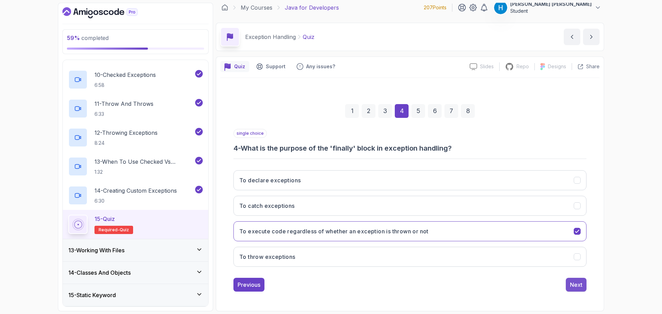
click at [580, 282] on div "Next" at bounding box center [576, 285] width 12 height 8
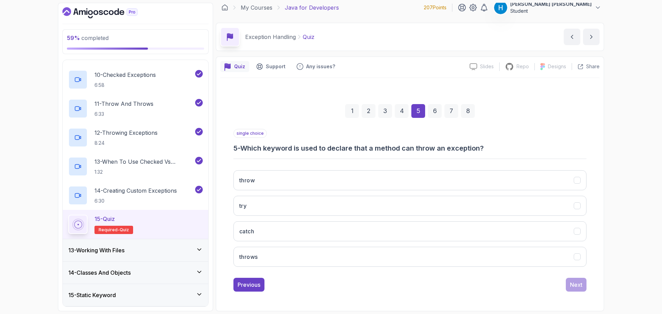
click at [253, 150] on h3 "5 - Which keyword is used to declare that a method can throw an exception?" at bounding box center [410, 149] width 353 height 10
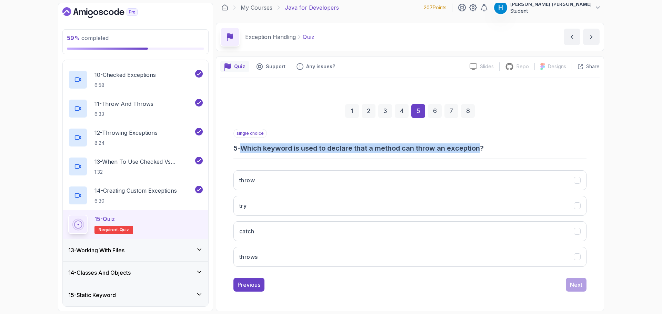
drag, startPoint x: 253, startPoint y: 150, endPoint x: 472, endPoint y: 152, distance: 219.4
click at [472, 152] on h3 "5 - Which keyword is used to declare that a method can throw an exception?" at bounding box center [410, 149] width 353 height 10
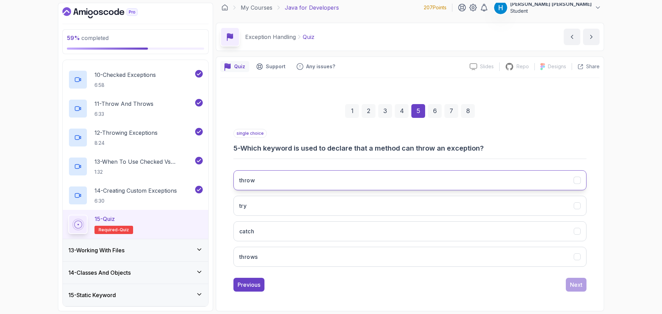
click at [433, 185] on button "throw" at bounding box center [410, 180] width 353 height 20
click at [376, 147] on h3 "5 - Which keyword is used to declare that a method can throw an exception?" at bounding box center [410, 149] width 353 height 10
click at [384, 147] on h3 "5 - Which keyword is used to declare that a method can throw an exception?" at bounding box center [410, 149] width 353 height 10
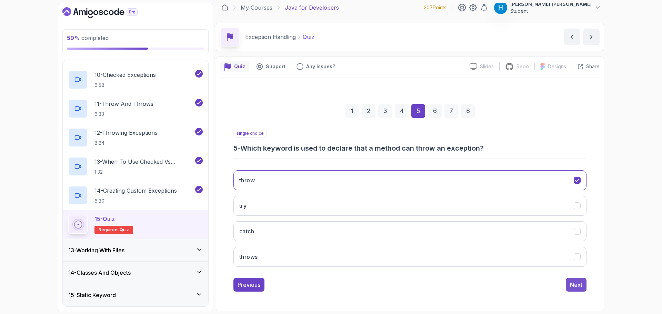
click at [578, 283] on div "Next" at bounding box center [576, 285] width 12 height 8
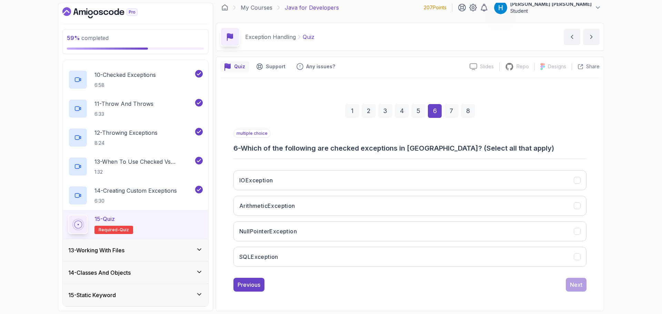
click at [259, 148] on h3 "6 - Which of the following are checked exceptions in [GEOGRAPHIC_DATA]? (Select…" at bounding box center [410, 149] width 353 height 10
drag, startPoint x: 259, startPoint y: 148, endPoint x: 383, endPoint y: 151, distance: 124.2
click at [383, 151] on h3 "6 - Which of the following are checked exceptions in [GEOGRAPHIC_DATA]? (Select…" at bounding box center [410, 149] width 353 height 10
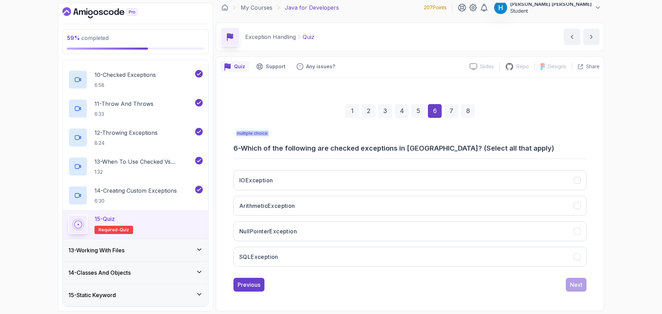
click at [383, 151] on h3 "6 - Which of the following are checked exceptions in [GEOGRAPHIC_DATA]? (Select…" at bounding box center [410, 149] width 353 height 10
click at [386, 151] on h3 "6 - Which of the following are checked exceptions in [GEOGRAPHIC_DATA]? (Select…" at bounding box center [410, 149] width 353 height 10
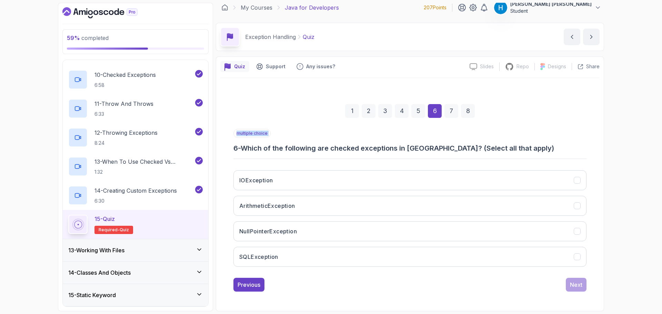
click at [386, 151] on h3 "6 - Which of the following are checked exceptions in [GEOGRAPHIC_DATA]? (Select…" at bounding box center [410, 149] width 353 height 10
click at [358, 151] on h3 "6 - Which of the following are checked exceptions in [GEOGRAPHIC_DATA]? (Select…" at bounding box center [410, 149] width 353 height 10
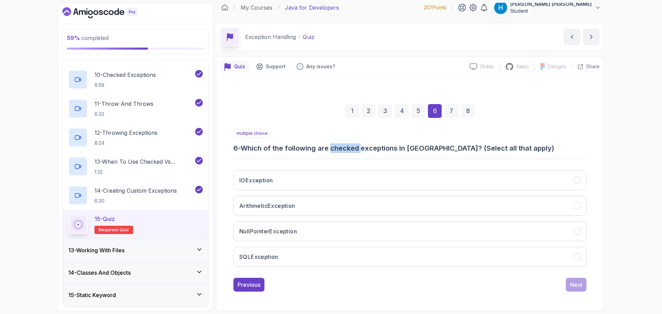
click at [358, 151] on h3 "6 - Which of the following are checked exceptions in [GEOGRAPHIC_DATA]? (Select…" at bounding box center [410, 149] width 353 height 10
click at [337, 182] on button "IOException" at bounding box center [410, 180] width 353 height 20
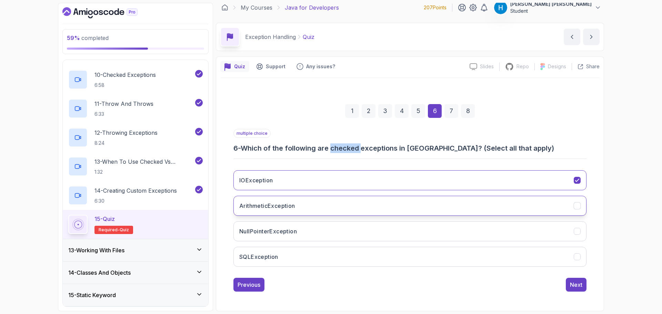
click at [337, 208] on button "ArithmeticException" at bounding box center [410, 206] width 353 height 20
click at [342, 208] on button "ArithmeticException" at bounding box center [410, 206] width 353 height 20
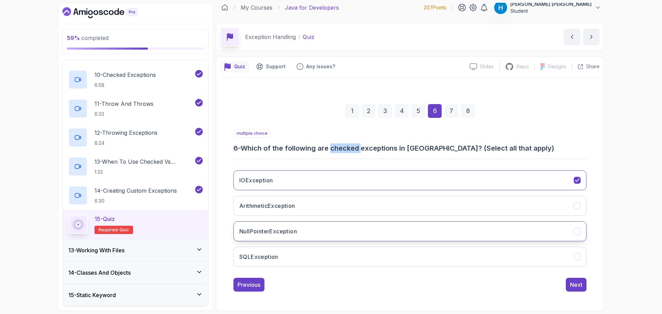
click at [348, 230] on button "NullPointerException" at bounding box center [410, 231] width 353 height 20
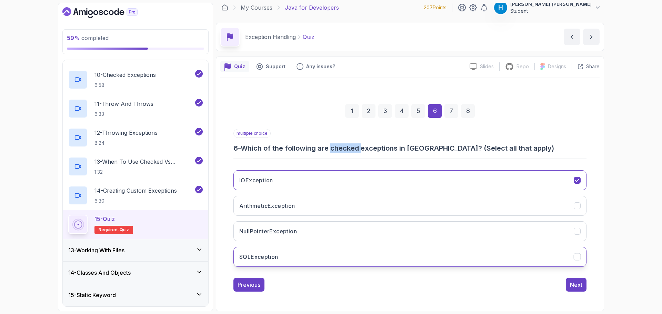
click at [348, 253] on button "SQLException" at bounding box center [410, 257] width 353 height 20
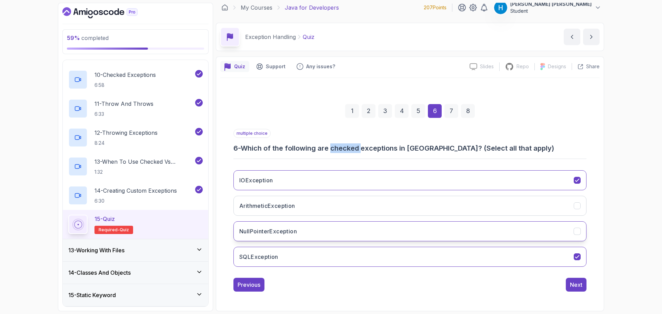
click at [334, 235] on button "NullPointerException" at bounding box center [410, 231] width 353 height 20
click at [344, 228] on button "NullPointerException" at bounding box center [410, 231] width 353 height 20
click at [577, 282] on div "Next" at bounding box center [576, 285] width 12 height 8
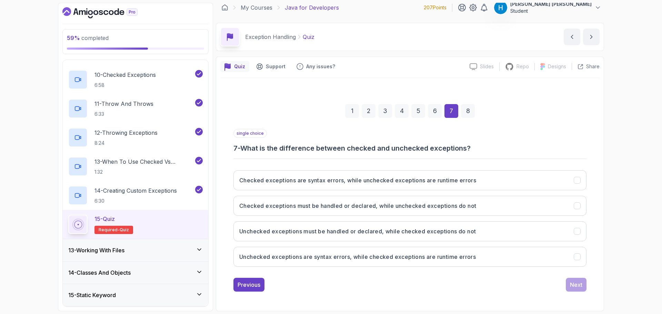
click at [268, 147] on h3 "7 - What is the difference between checked and unchecked exceptions?" at bounding box center [410, 149] width 353 height 10
click at [296, 147] on h3 "7 - What is the difference between checked and unchecked exceptions?" at bounding box center [410, 149] width 353 height 10
click at [357, 206] on h3 "Checked exceptions must be handled or declared, while unchecked exceptions do n…" at bounding box center [357, 206] width 237 height 8
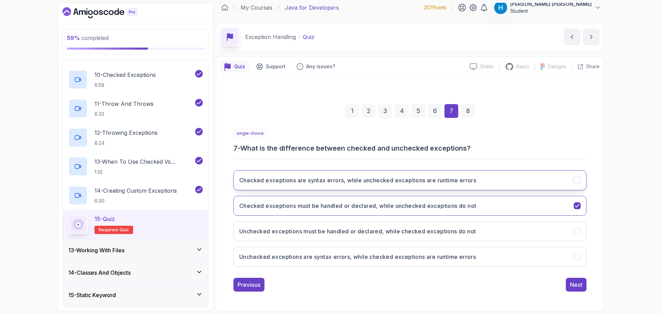
click at [389, 188] on button "Checked exceptions are syntax errors, while unchecked exceptions are runtime er…" at bounding box center [410, 180] width 353 height 20
click at [329, 204] on h3 "Checked exceptions must be handled or declared, while unchecked exceptions do n…" at bounding box center [357, 206] width 237 height 8
click at [572, 285] on div "Next" at bounding box center [576, 285] width 12 height 8
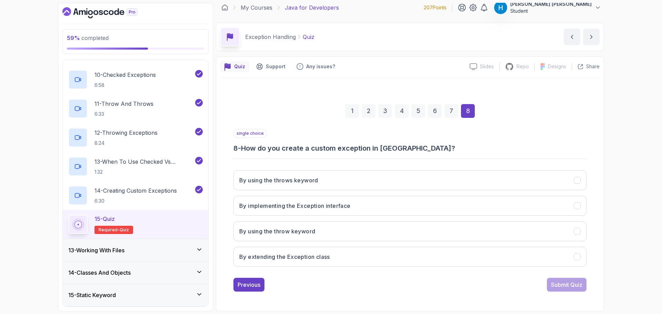
click at [262, 148] on h3 "8 - How do you create a custom exception in [GEOGRAPHIC_DATA]?" at bounding box center [410, 149] width 353 height 10
drag, startPoint x: 262, startPoint y: 148, endPoint x: 391, endPoint y: 146, distance: 129.0
click at [391, 146] on h3 "8 - How do you create a custom exception in [GEOGRAPHIC_DATA]?" at bounding box center [410, 149] width 353 height 10
click at [319, 255] on h3 "By extending the Exception class" at bounding box center [284, 257] width 91 height 8
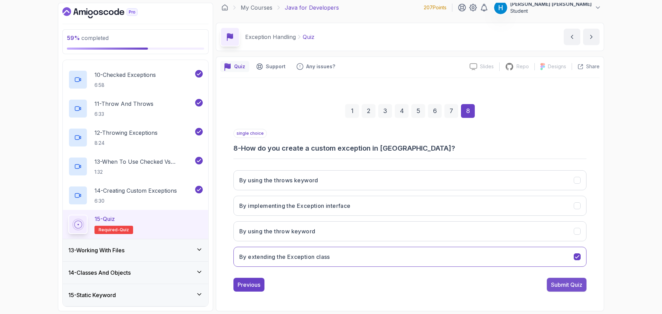
click at [558, 286] on div "Submit Quiz" at bounding box center [566, 285] width 31 height 8
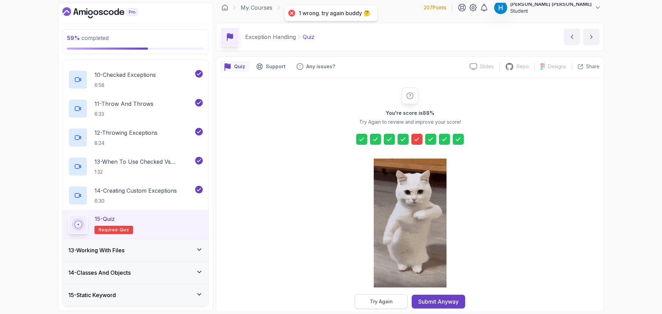
click at [376, 304] on div "Try Again" at bounding box center [381, 301] width 23 height 7
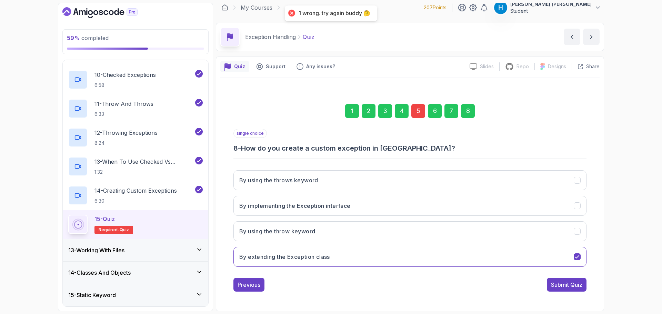
click at [415, 111] on div "5" at bounding box center [419, 111] width 14 height 14
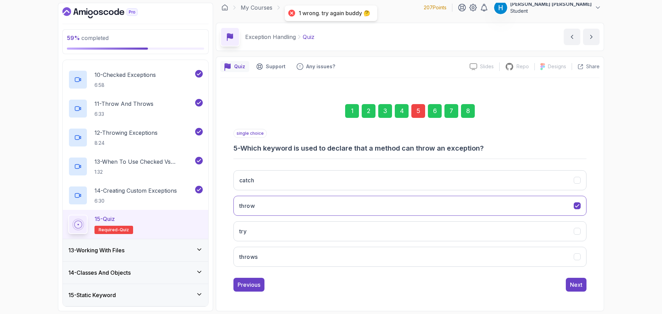
click at [347, 150] on h3 "5 - Which keyword is used to declare that a method can throw an exception?" at bounding box center [410, 149] width 353 height 10
drag, startPoint x: 347, startPoint y: 150, endPoint x: 363, endPoint y: 149, distance: 15.6
click at [363, 149] on h3 "5 - Which keyword is used to declare that a method can throw an exception?" at bounding box center [410, 149] width 353 height 10
click at [348, 149] on h3 "5 - Which keyword is used to declare that a method can throw an exception?" at bounding box center [410, 149] width 353 height 10
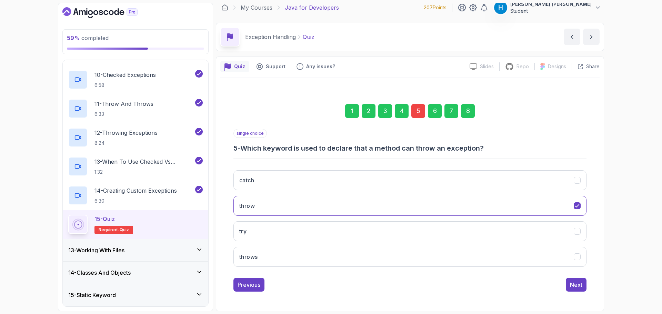
click at [256, 148] on h3 "5 - Which keyword is used to declare that a method can throw an exception?" at bounding box center [410, 149] width 353 height 10
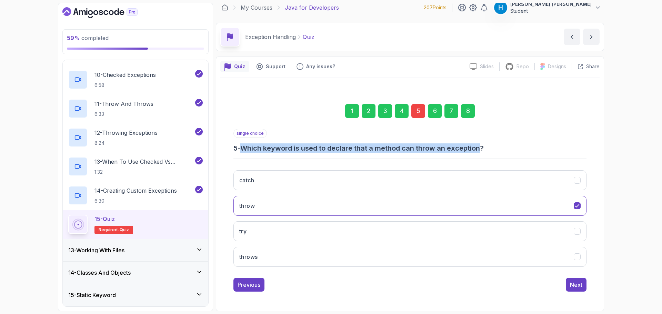
drag, startPoint x: 256, startPoint y: 148, endPoint x: 464, endPoint y: 148, distance: 207.7
click at [464, 148] on h3 "5 - Which keyword is used to declare that a method can throw an exception?" at bounding box center [410, 149] width 353 height 10
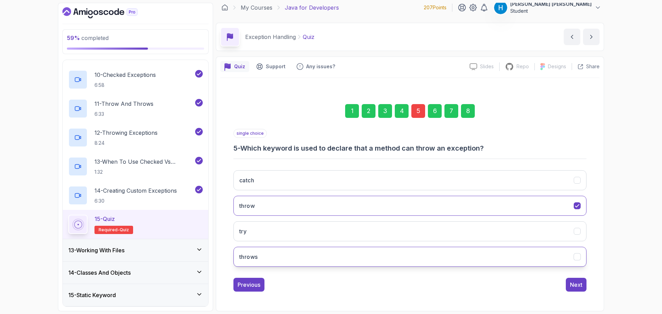
click at [322, 251] on button "throws" at bounding box center [410, 257] width 353 height 20
click at [579, 286] on div "Next" at bounding box center [576, 285] width 12 height 8
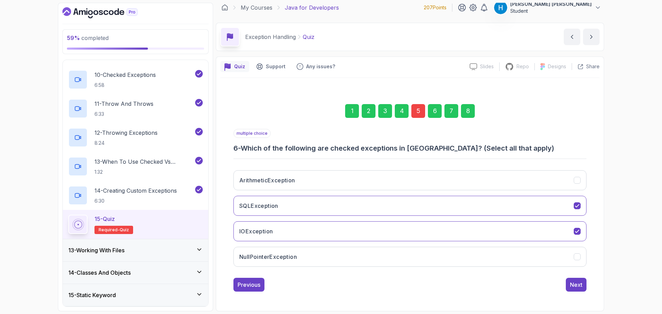
click at [470, 106] on div "8" at bounding box center [468, 111] width 14 height 14
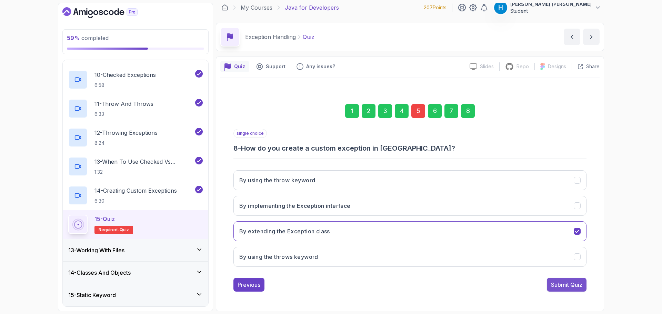
click at [574, 280] on button "Submit Quiz" at bounding box center [567, 285] width 40 height 14
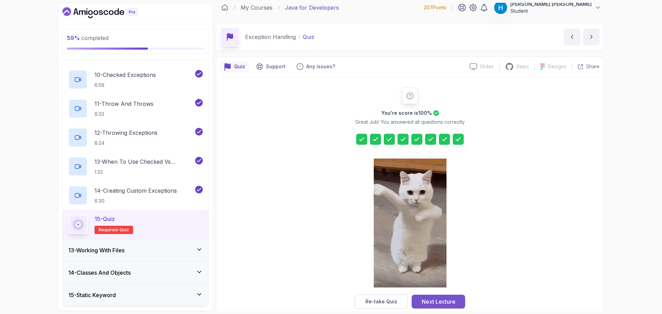
click at [431, 304] on div "Next Lecture" at bounding box center [439, 302] width 34 height 8
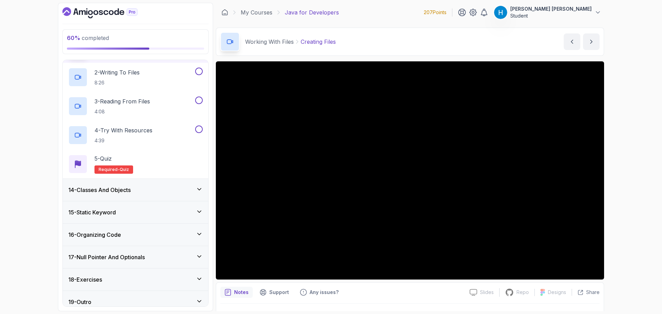
click at [152, 190] on div "14 - Classes And Objects" at bounding box center [135, 190] width 135 height 8
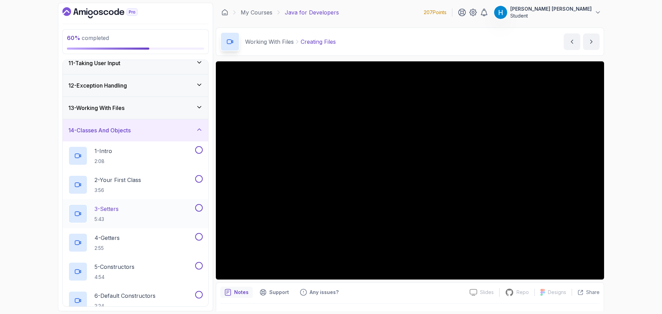
scroll to position [248, 0]
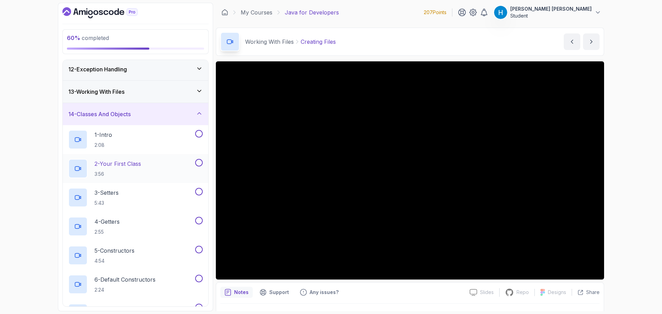
click at [148, 171] on div "2 - Your First Class 3:56" at bounding box center [131, 168] width 126 height 19
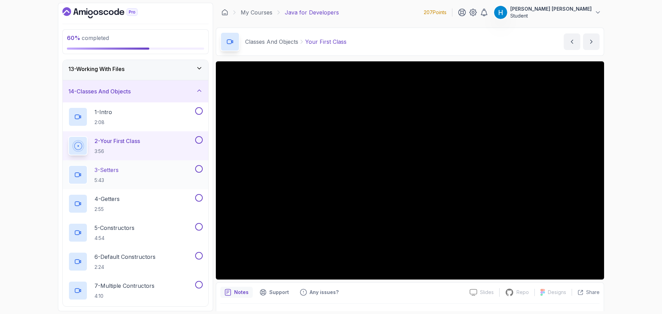
scroll to position [283, 0]
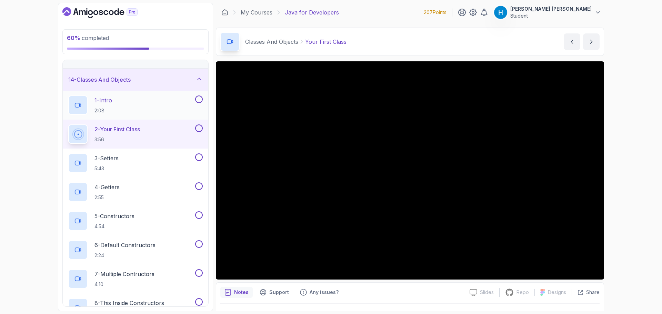
click at [198, 98] on button at bounding box center [199, 100] width 8 height 8
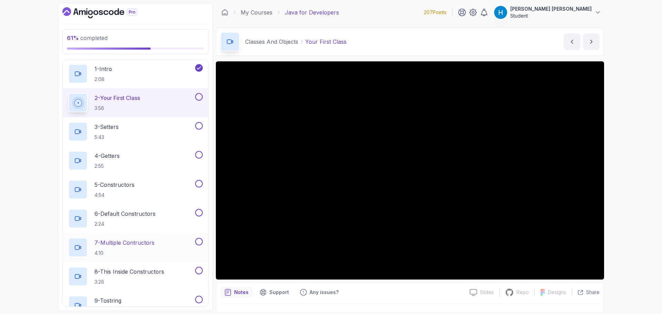
scroll to position [294, 0]
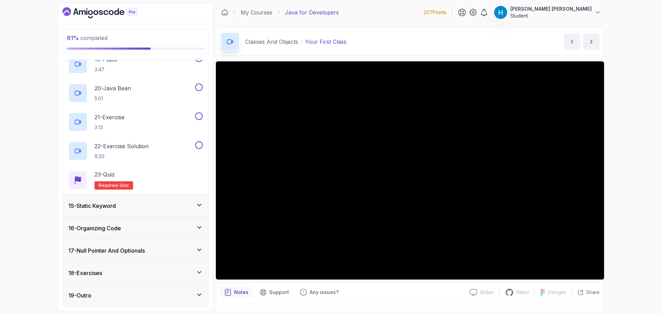
click at [158, 201] on div "15 - Static Keyword" at bounding box center [136, 206] width 146 height 22
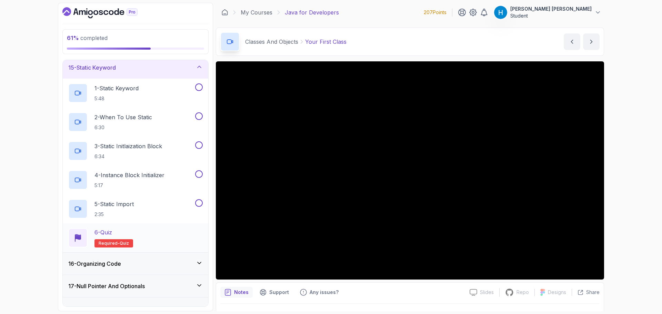
scroll to position [352, 0]
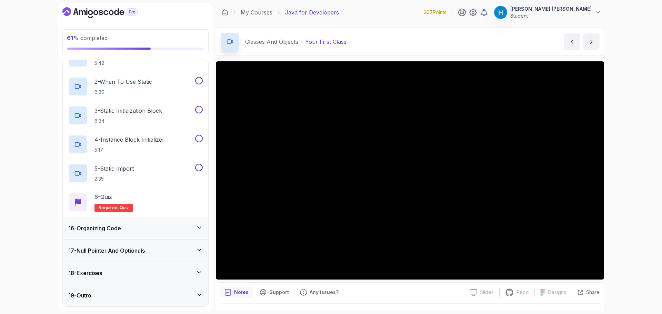
click at [164, 227] on div "16 - Organizing Code" at bounding box center [135, 228] width 135 height 8
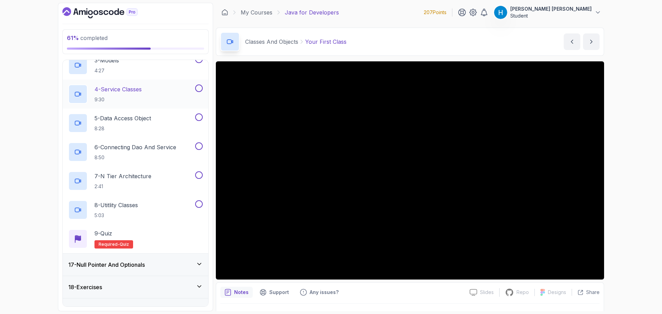
scroll to position [440, 0]
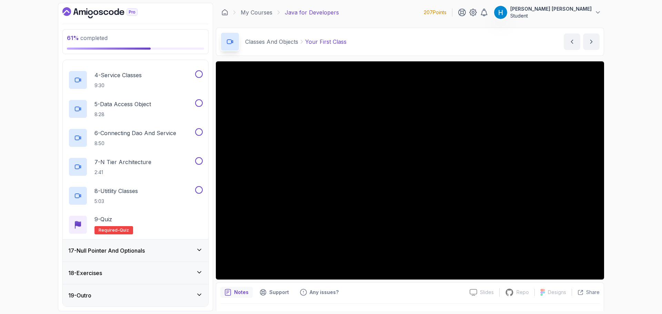
click at [154, 249] on div "17 - Null Pointer And Optionals" at bounding box center [135, 251] width 135 height 8
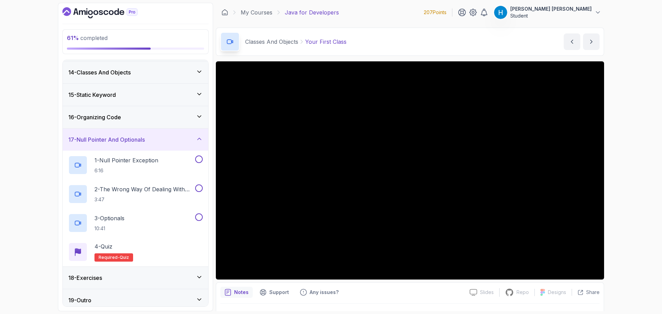
scroll to position [295, 0]
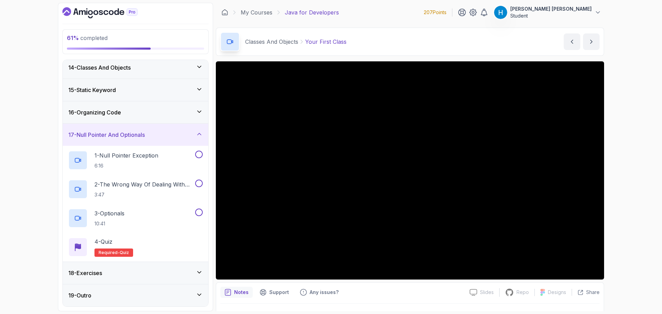
click at [146, 278] on div "18 - Exercises" at bounding box center [136, 273] width 146 height 22
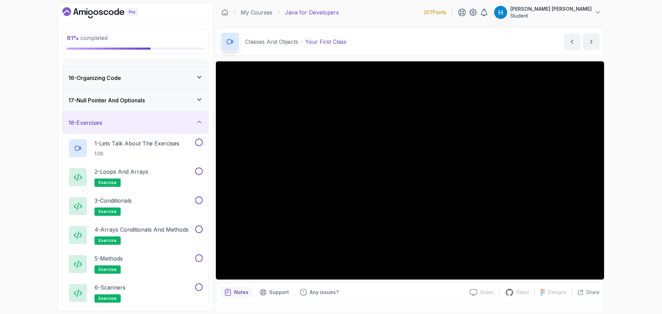
click at [140, 118] on div "18 - Exercises" at bounding box center [136, 123] width 146 height 22
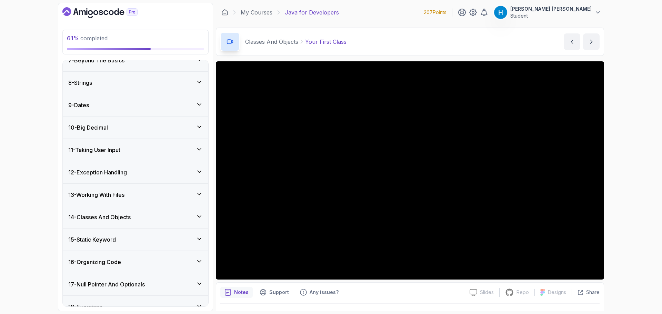
scroll to position [179, 0]
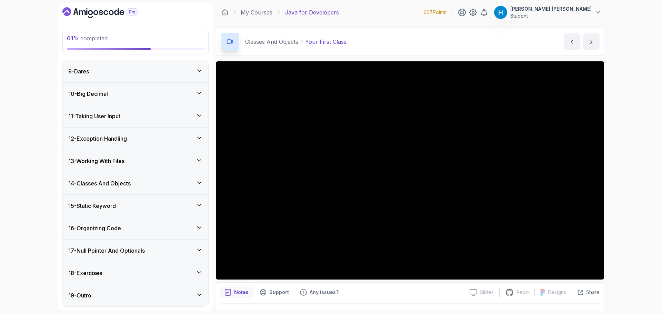
click at [164, 269] on div "18 - Exercises" at bounding box center [135, 273] width 135 height 8
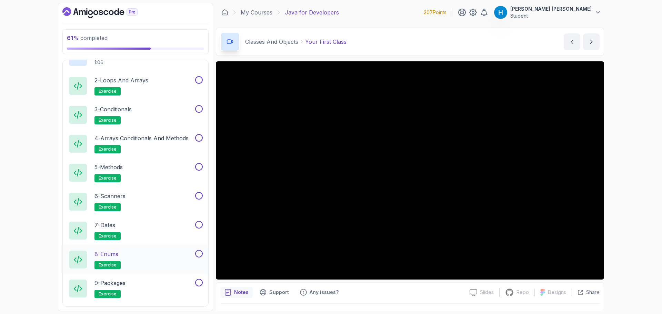
scroll to position [556, 0]
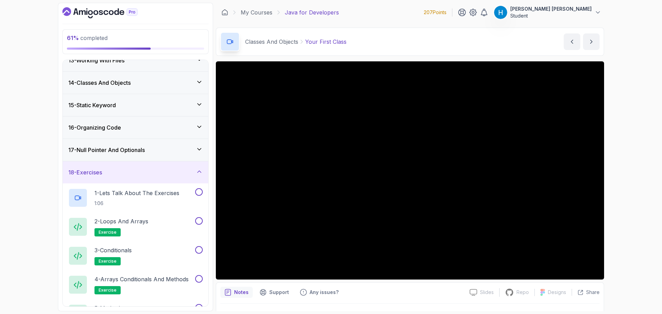
click at [136, 171] on div "18 - Exercises" at bounding box center [135, 172] width 135 height 8
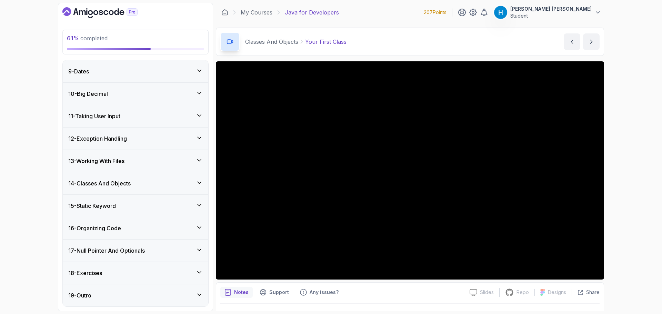
scroll to position [179, 0]
